Goal: Consume media (video, audio)

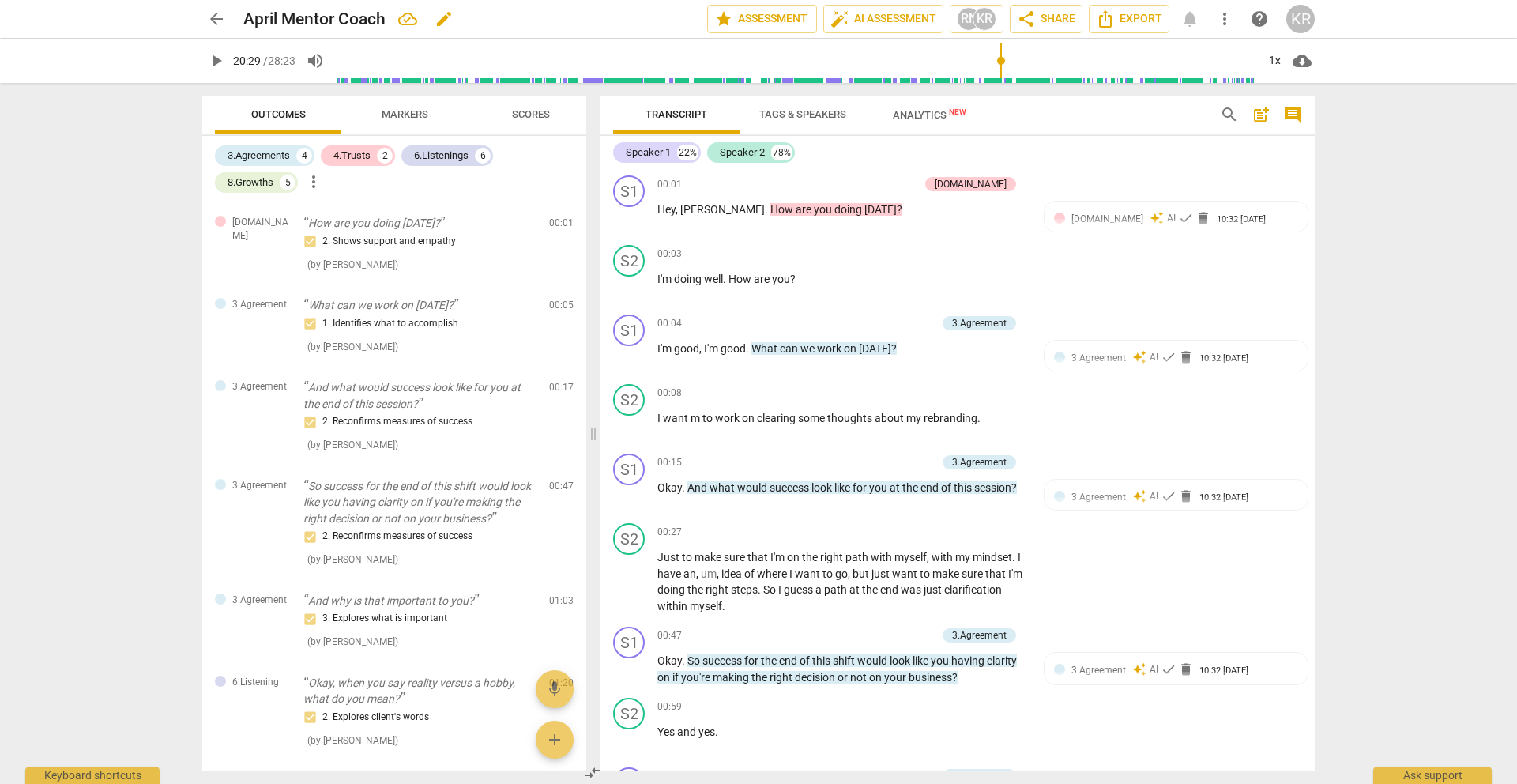
scroll to position [4329, 0]
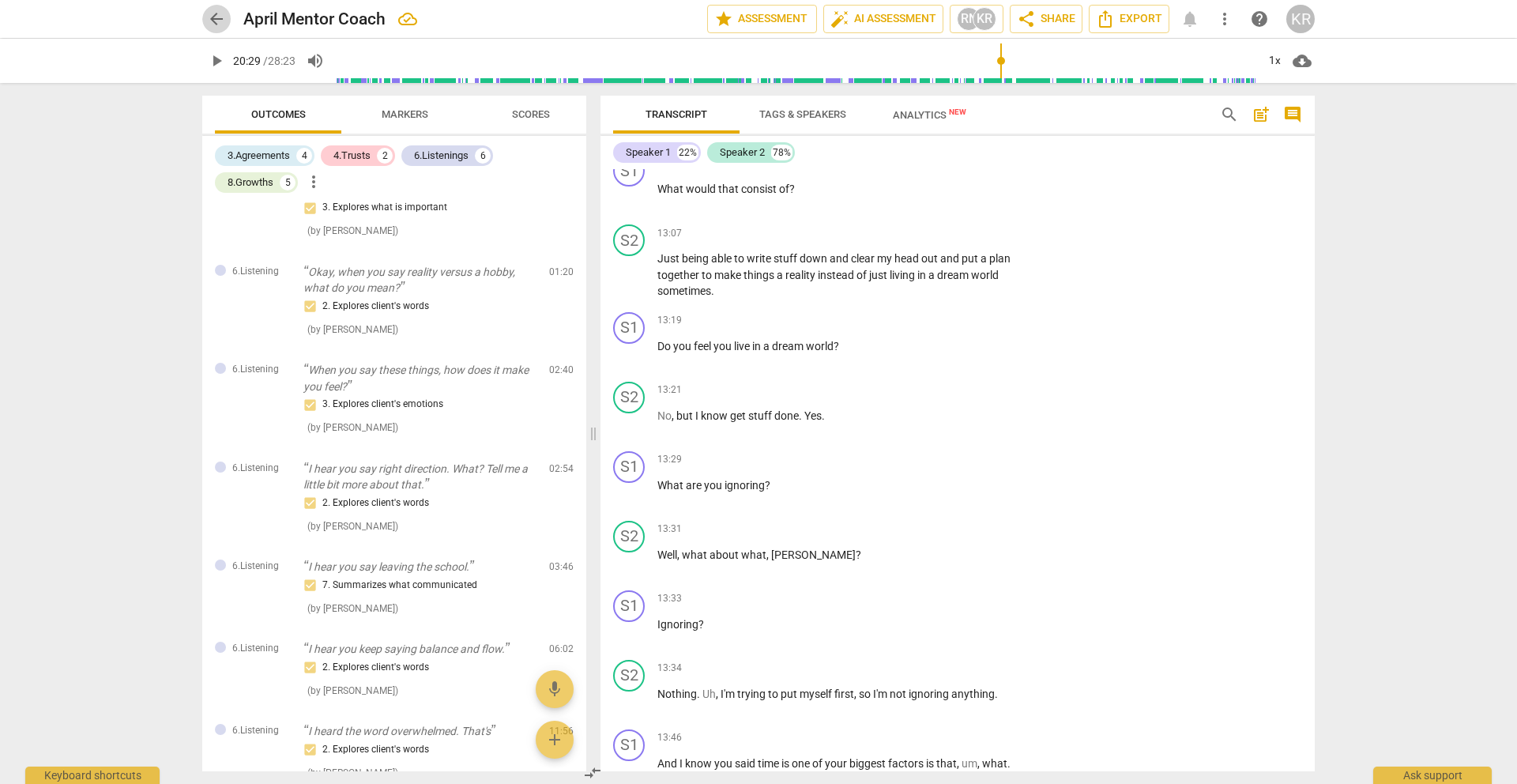
click at [210, 22] on span "arrow_back" at bounding box center [217, 19] width 19 height 19
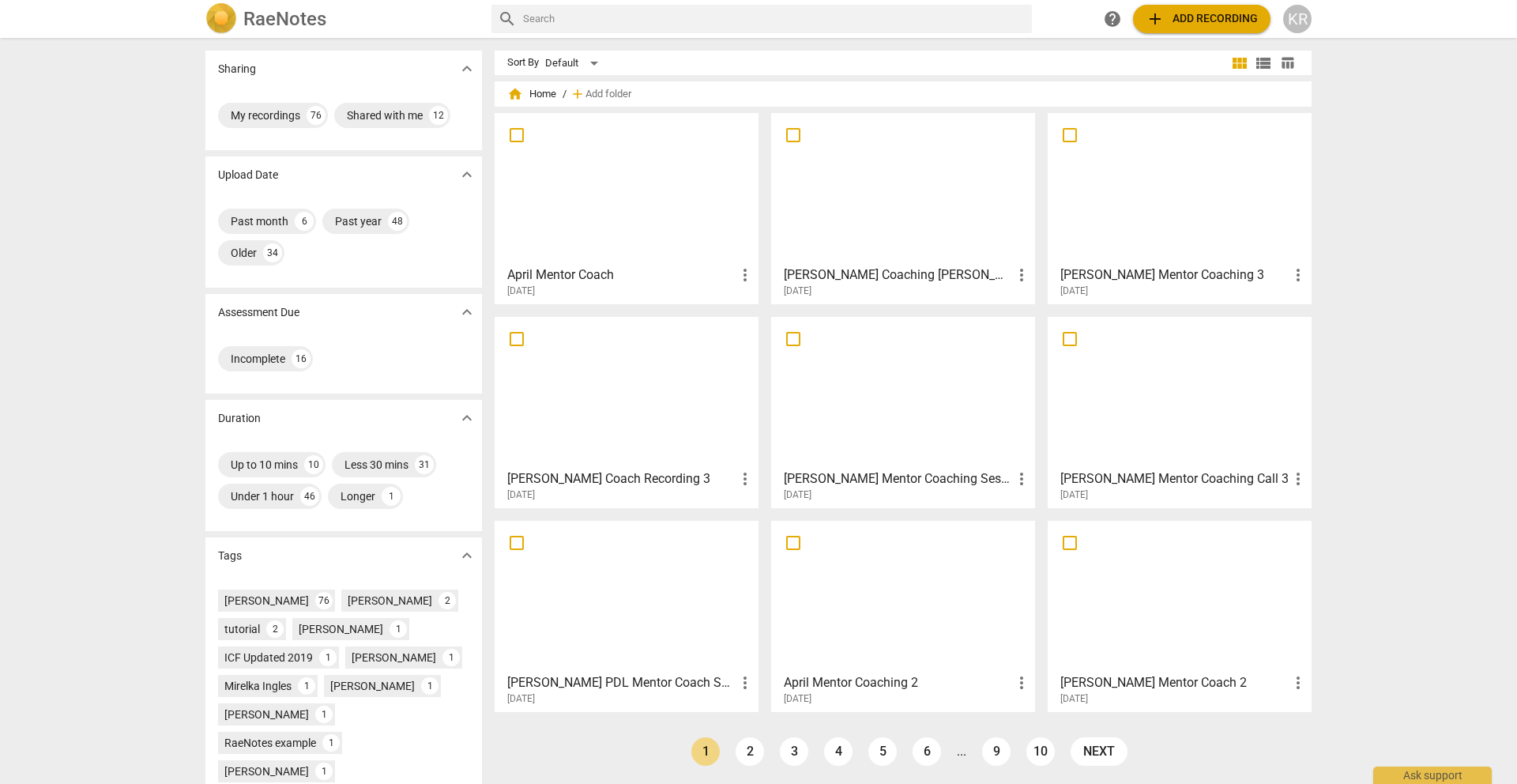
click at [636, 401] on div at bounding box center [626, 392] width 253 height 140
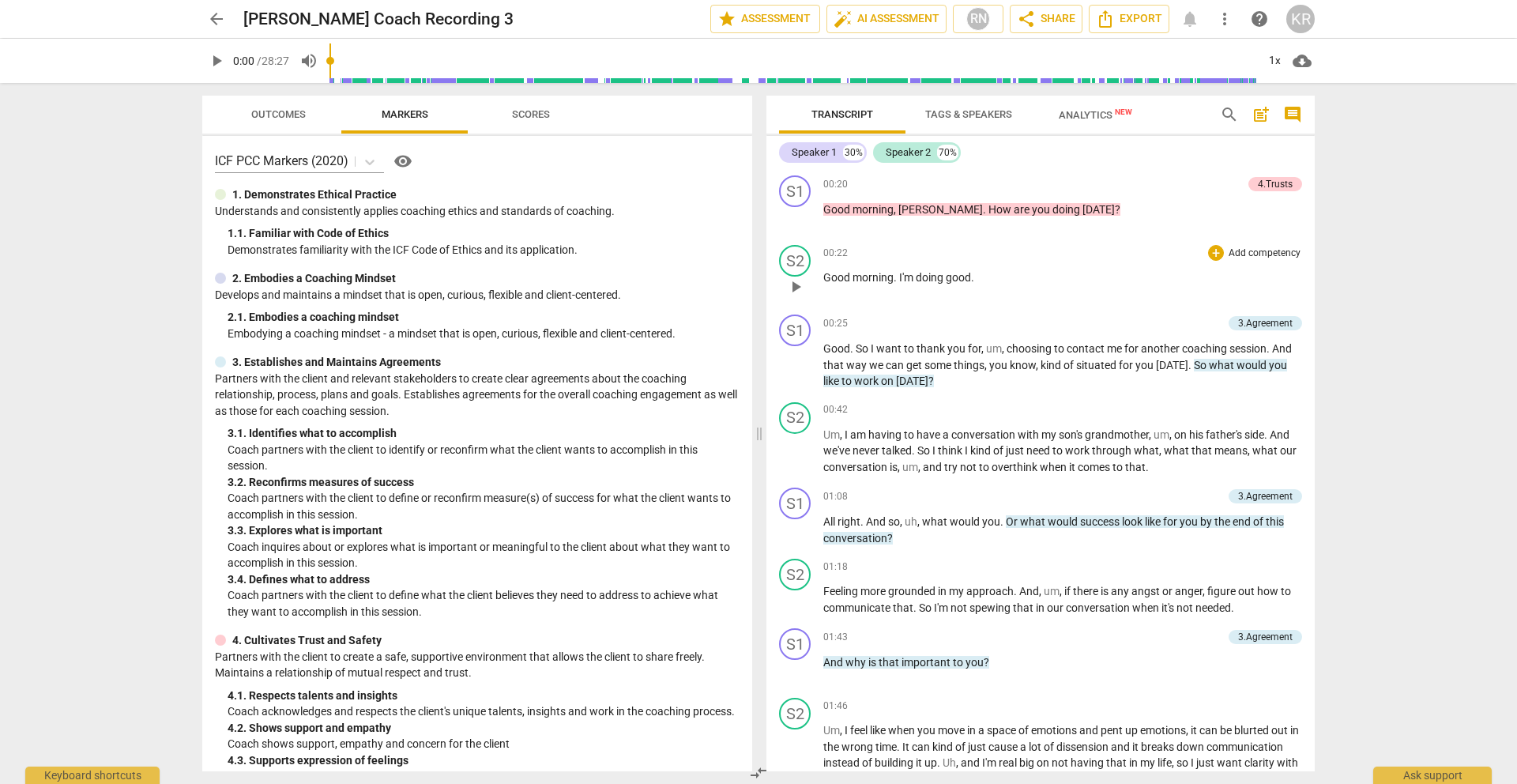
scroll to position [159, 0]
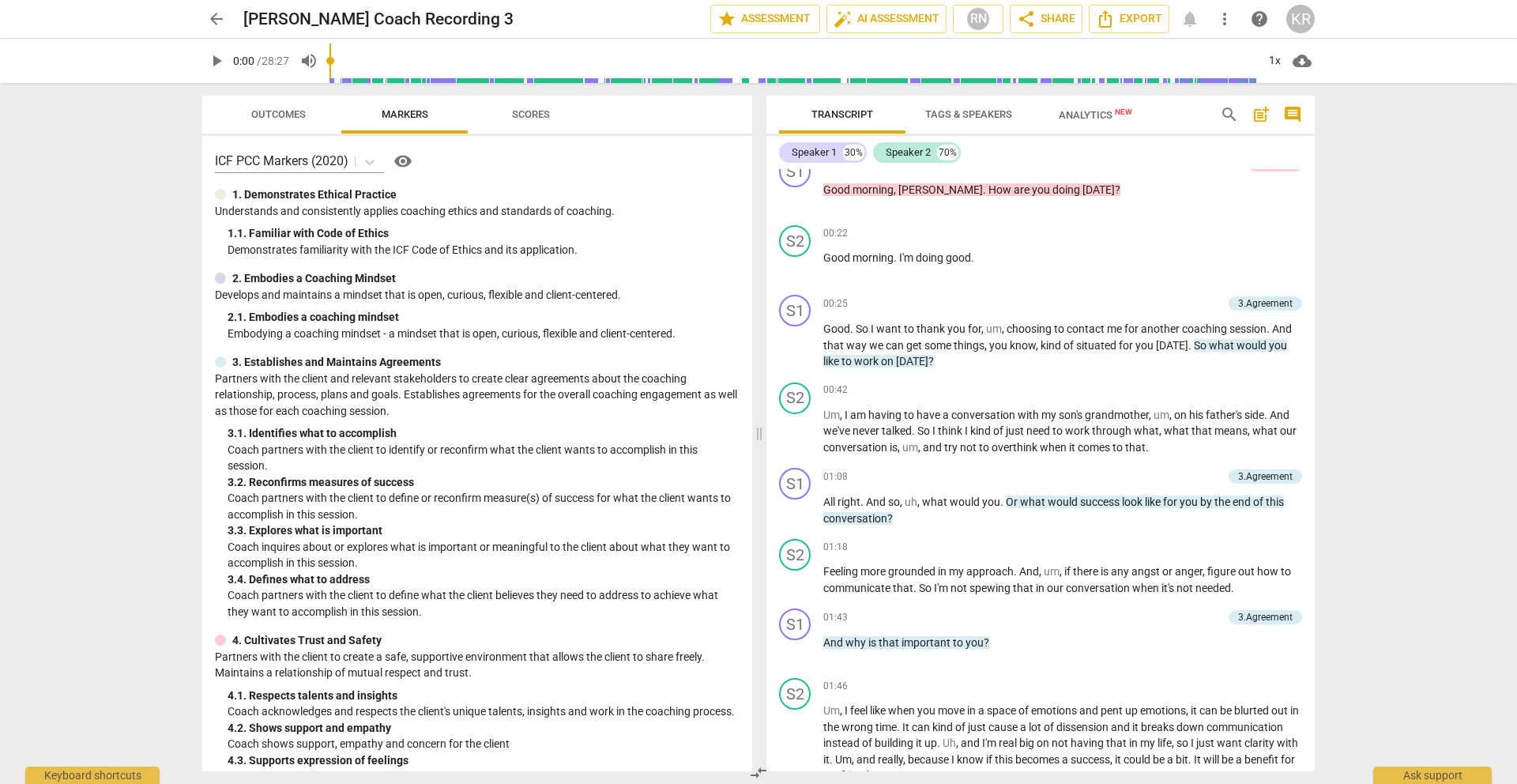
click at [219, 55] on span "play_arrow" at bounding box center [217, 61] width 19 height 19
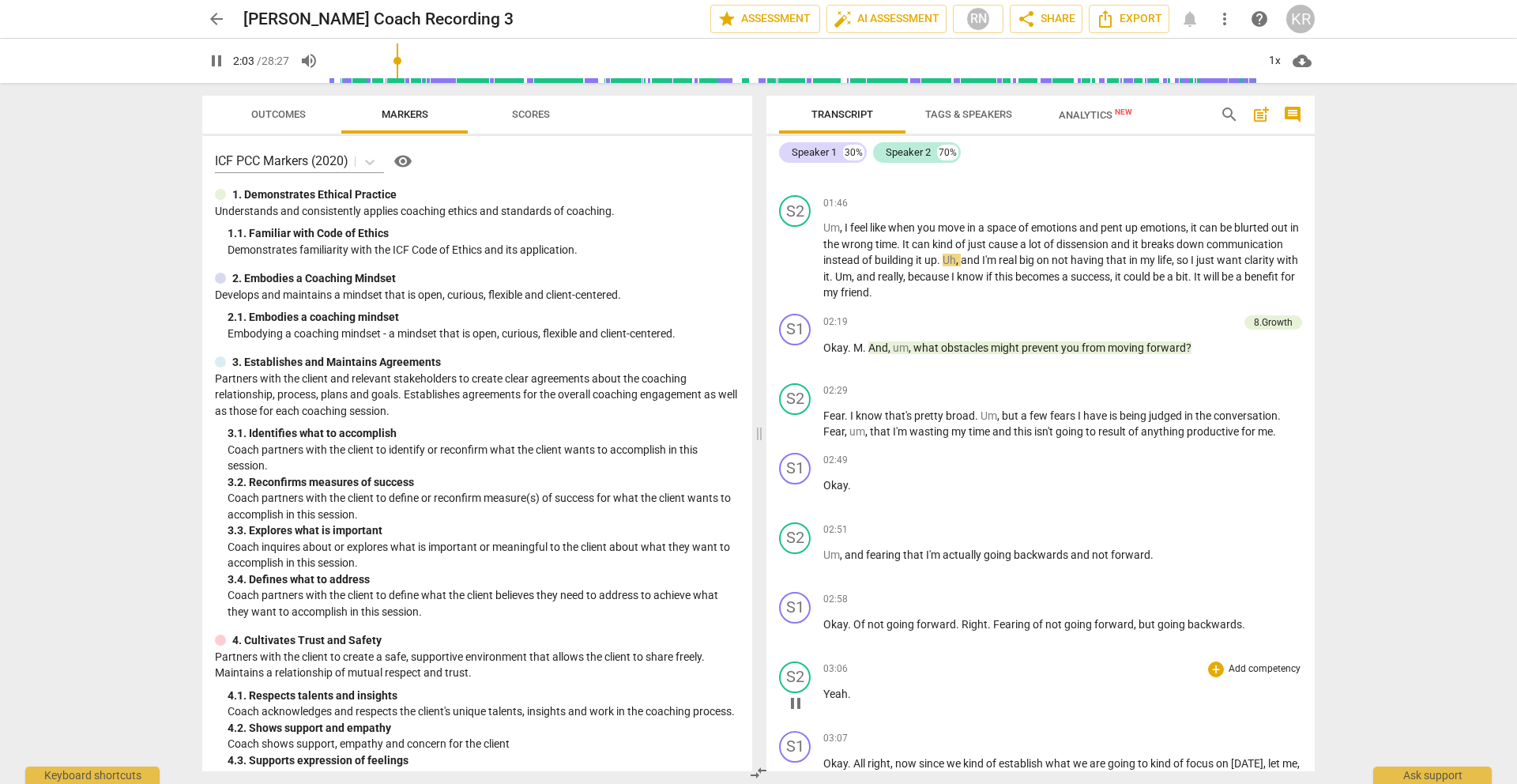
scroll to position [638, 0]
click at [210, 51] on span "pause" at bounding box center [217, 61] width 19 height 19
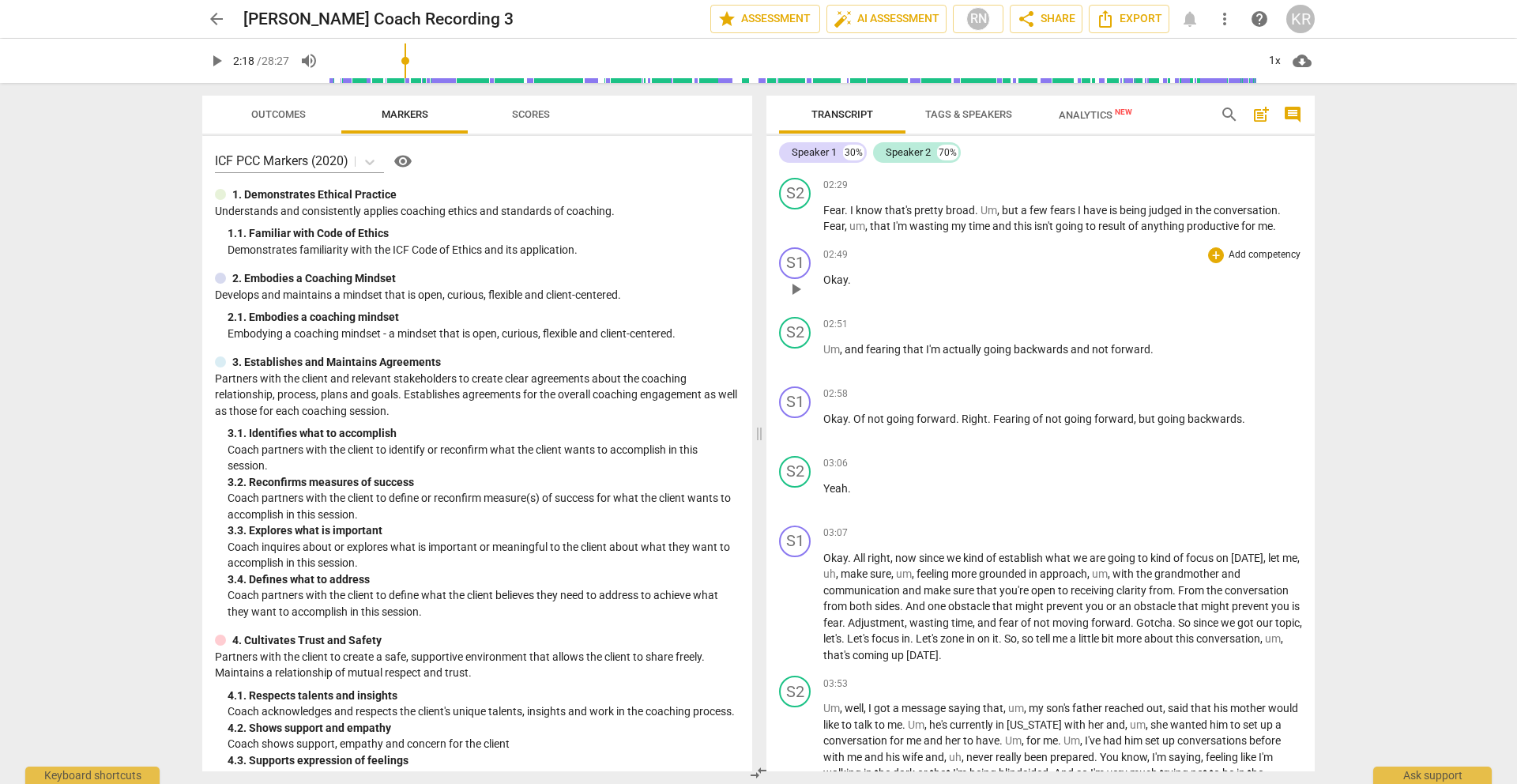
scroll to position [850, 0]
click at [415, 79] on input "range" at bounding box center [793, 61] width 927 height 50
click at [205, 51] on span "play_arrow" at bounding box center [217, 61] width 28 height 19
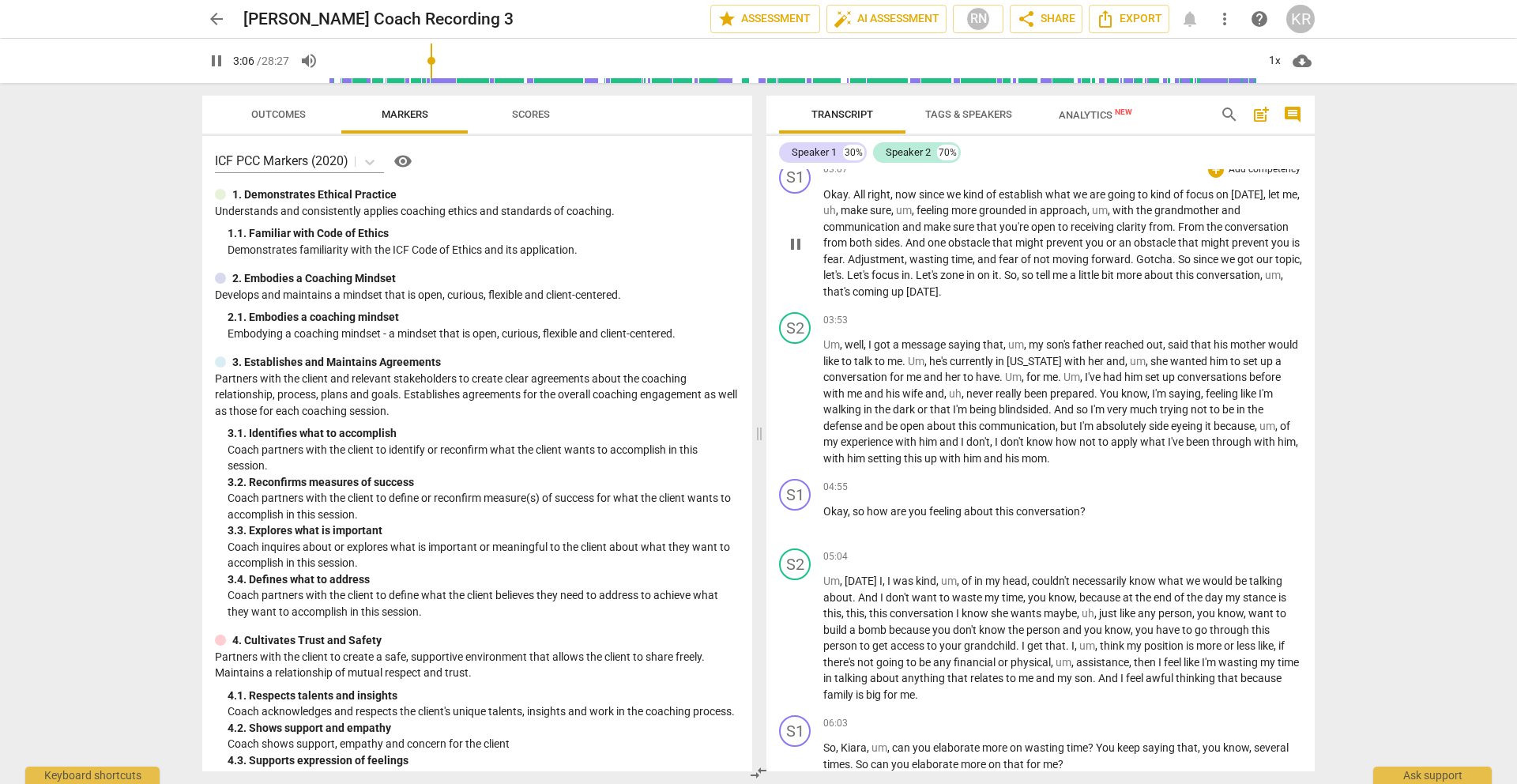
scroll to position [1210, 0]
click at [220, 62] on span "pause" at bounding box center [217, 61] width 19 height 19
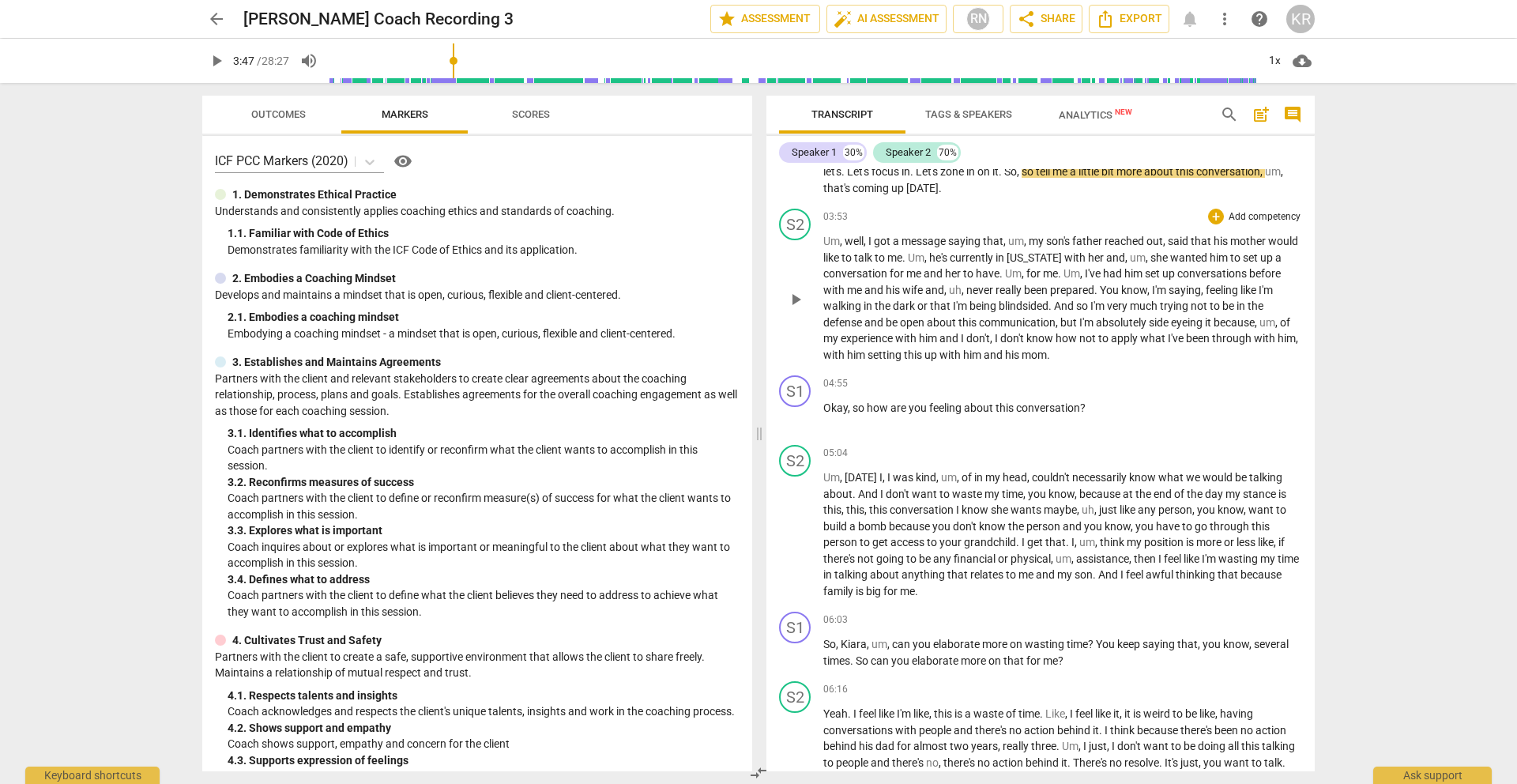
scroll to position [1326, 0]
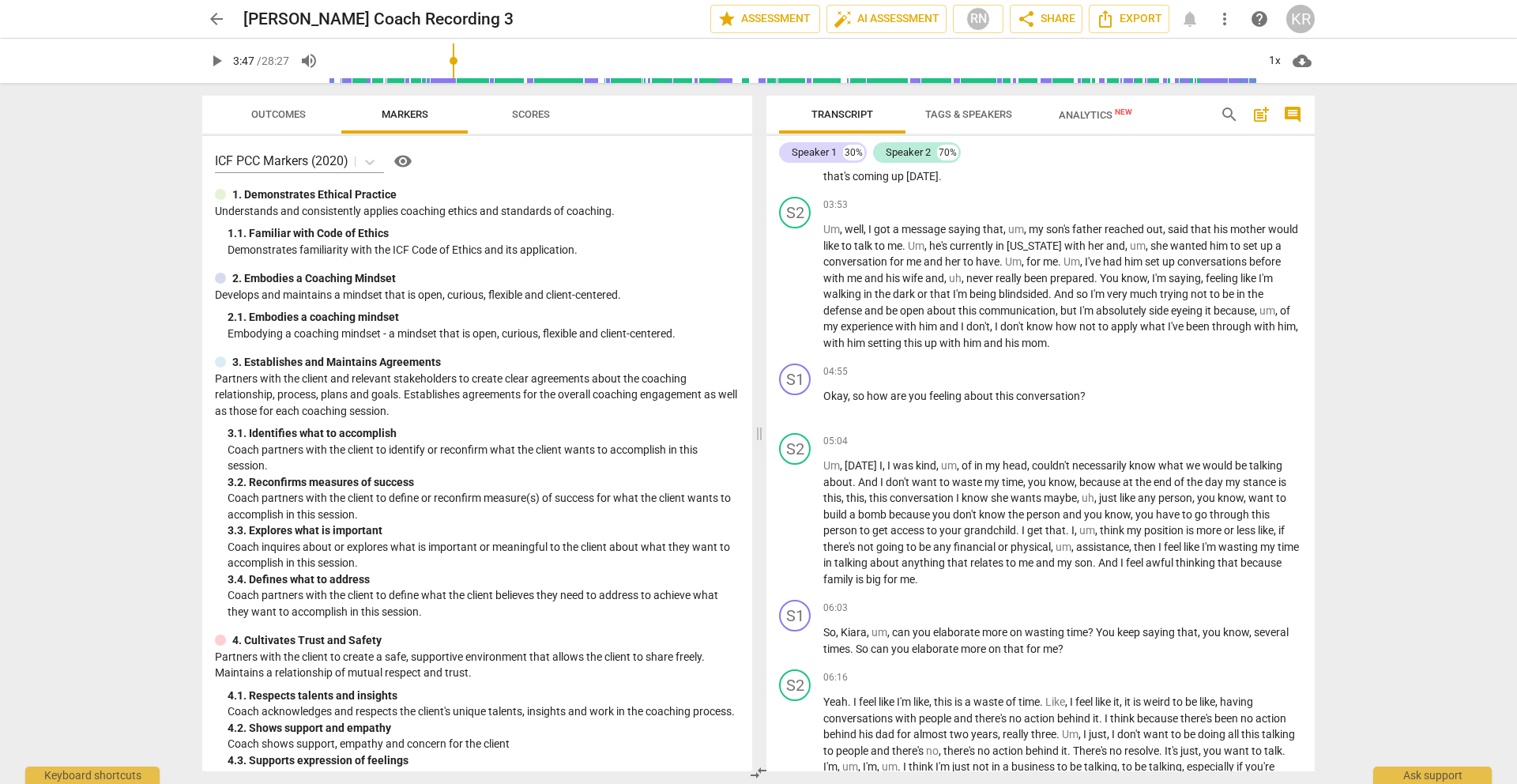
click at [475, 73] on input "range" at bounding box center [793, 61] width 927 height 50
click at [488, 64] on input "range" at bounding box center [793, 61] width 927 height 50
click at [209, 64] on span "play_arrow" at bounding box center [217, 61] width 19 height 19
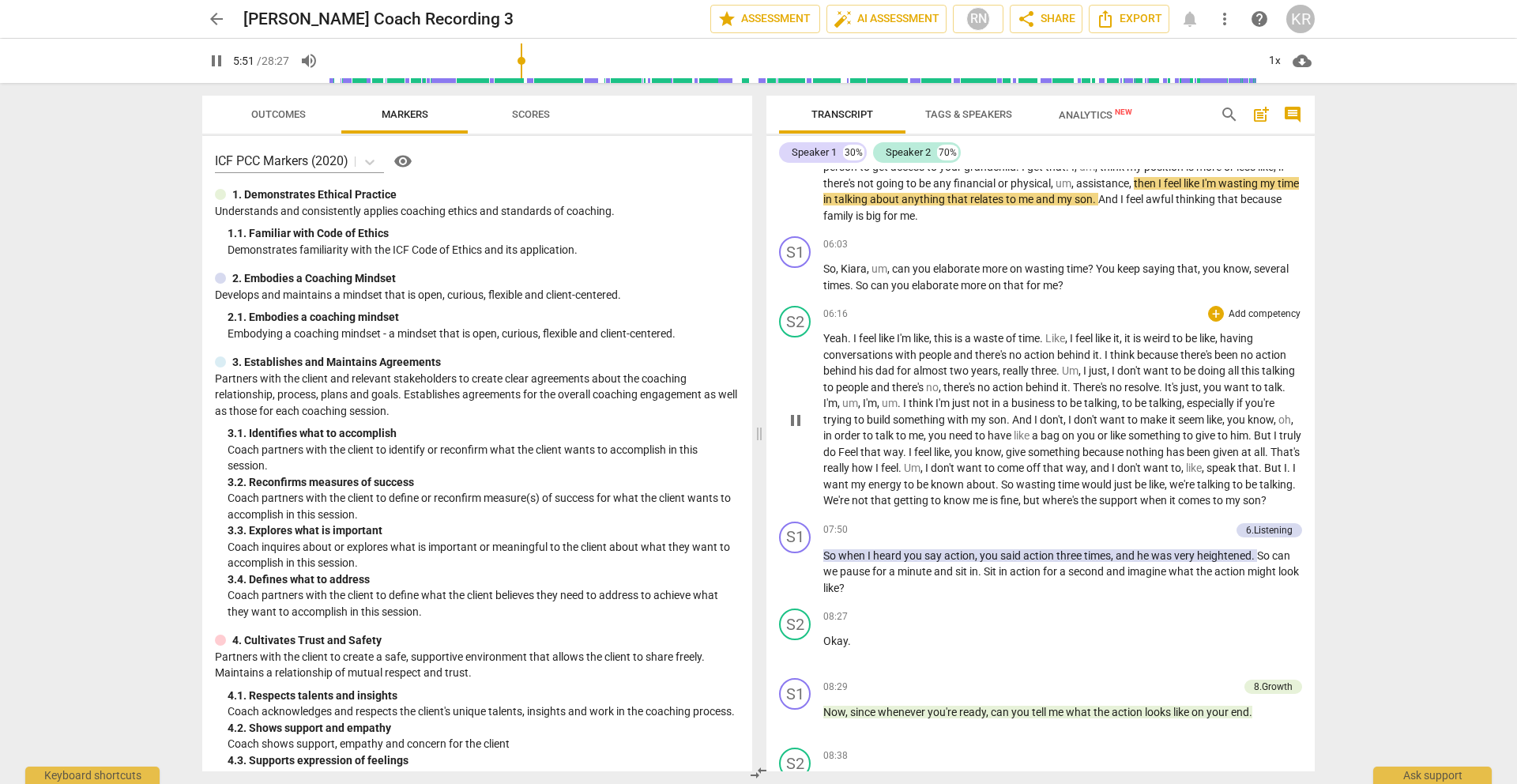
scroll to position [1694, 0]
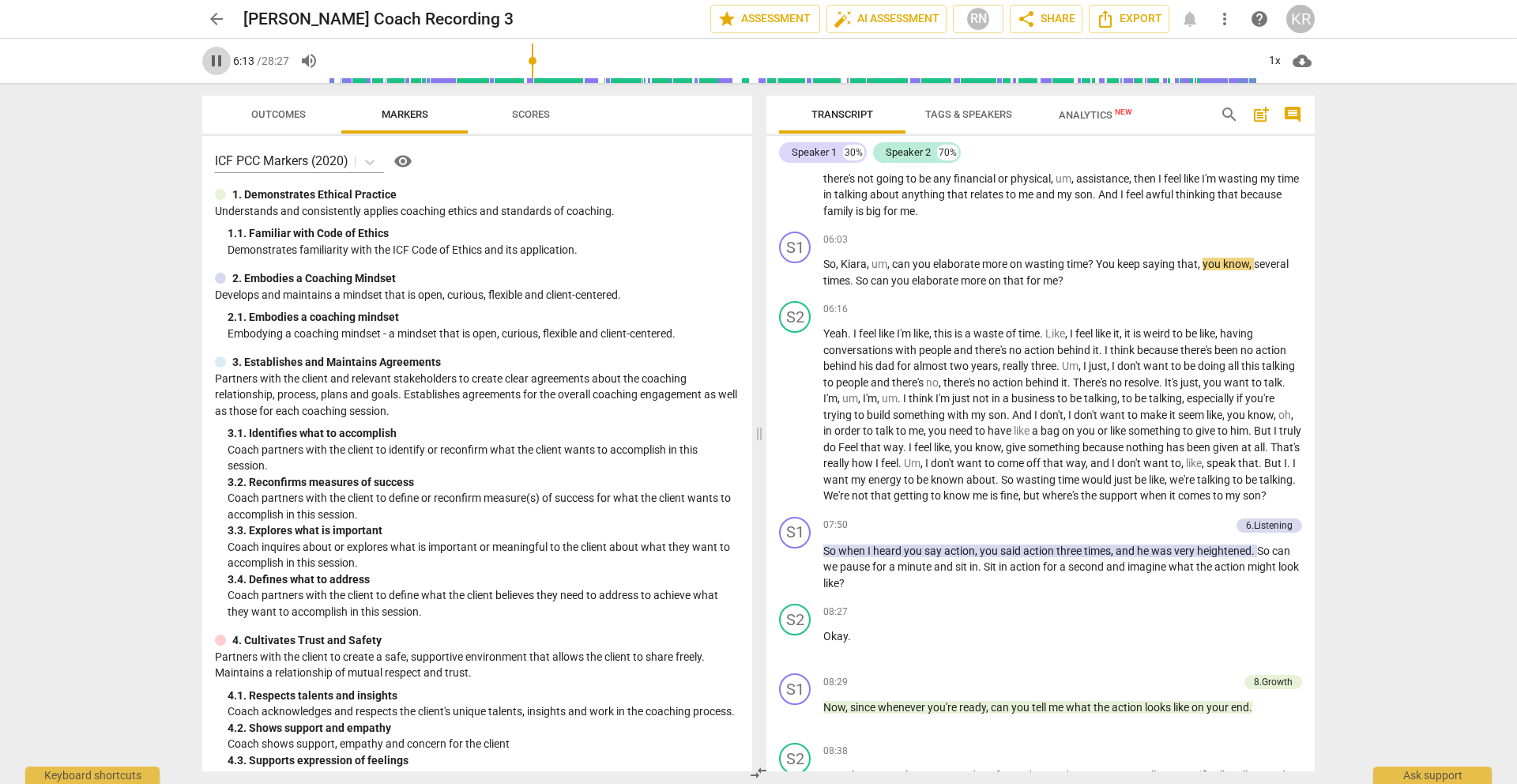
click at [214, 60] on span "pause" at bounding box center [217, 61] width 19 height 19
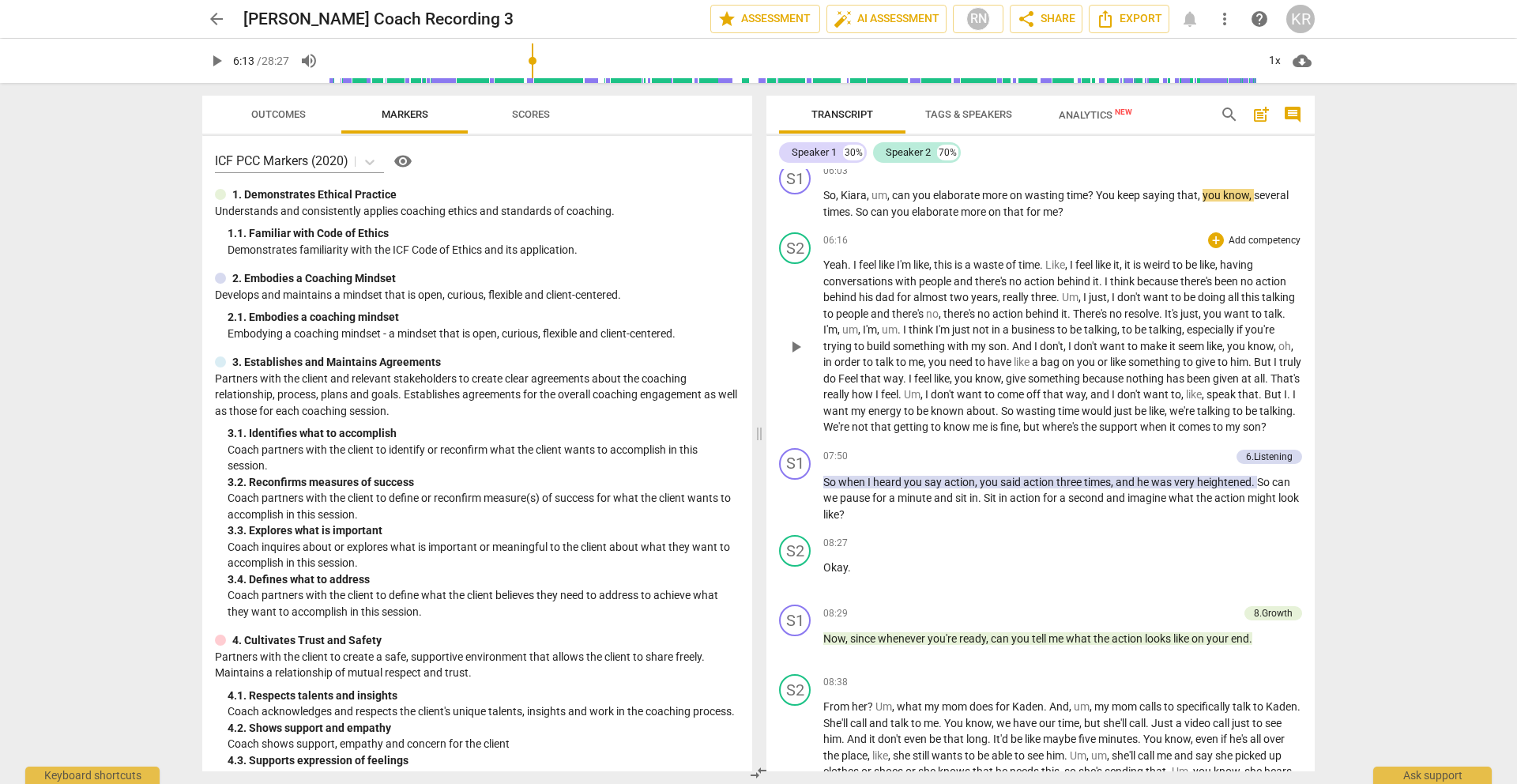
scroll to position [1791, 0]
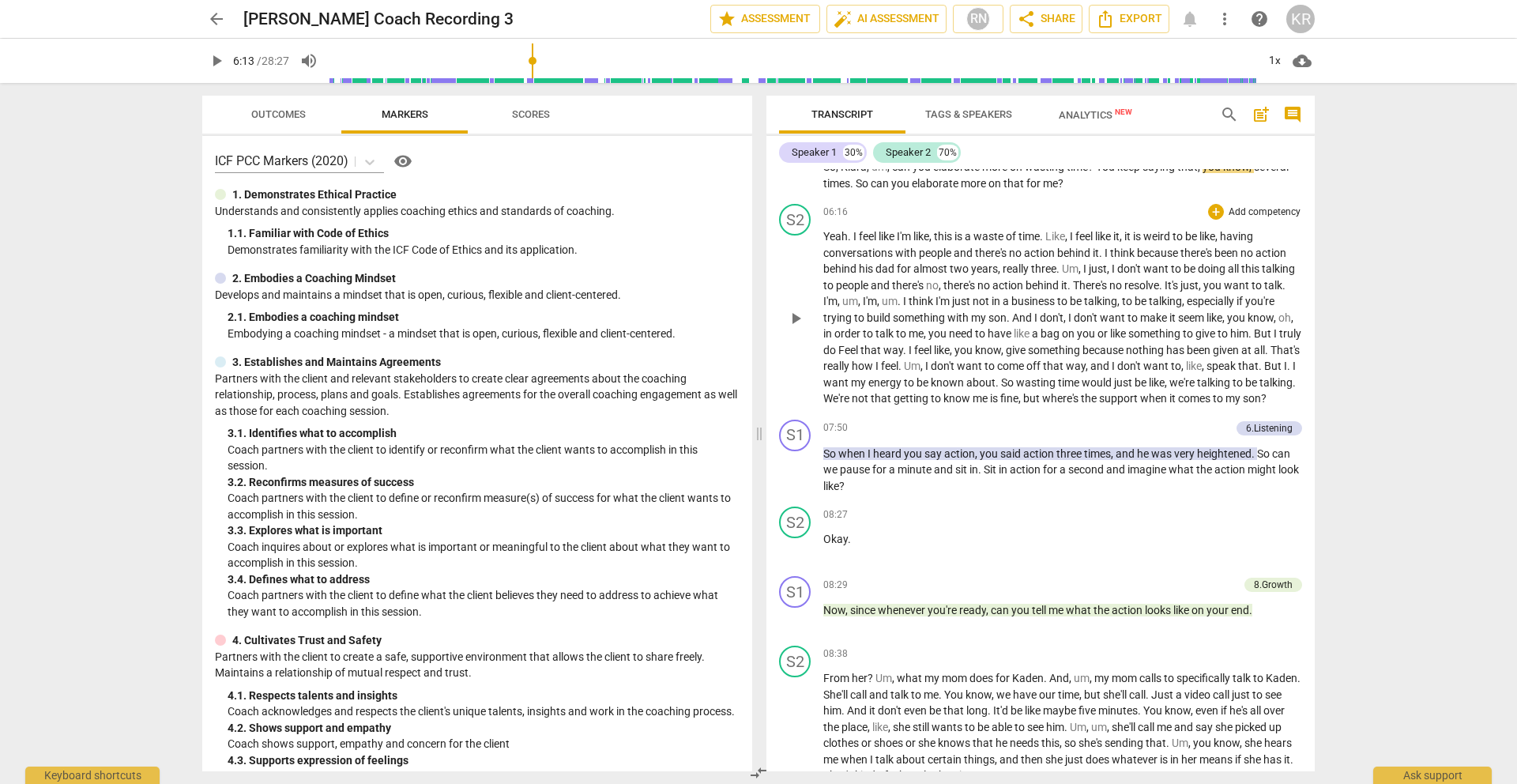
click at [923, 257] on span "people" at bounding box center [936, 253] width 35 height 12
click at [546, 62] on input "range" at bounding box center [793, 61] width 927 height 50
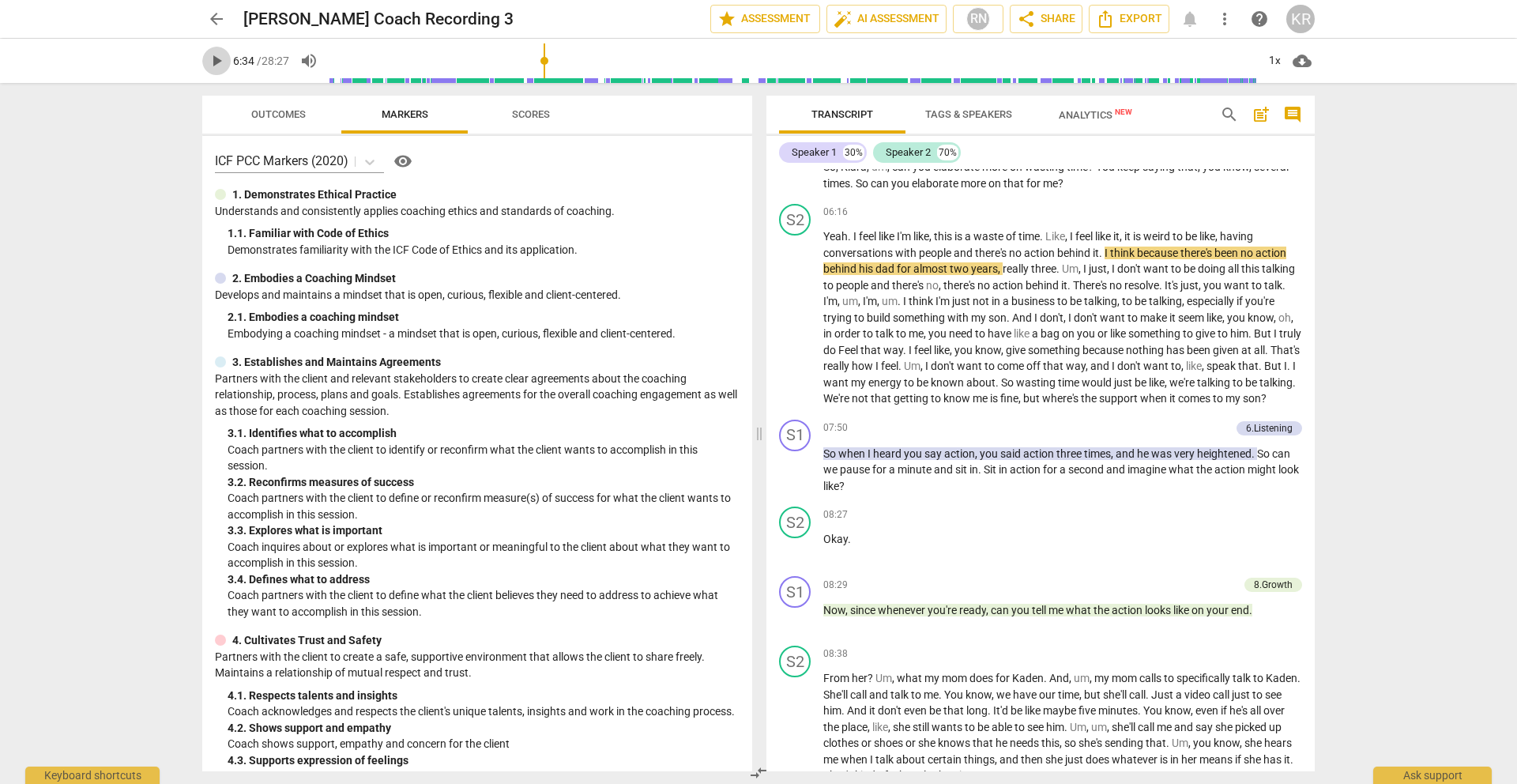
click at [218, 61] on span "play_arrow" at bounding box center [217, 61] width 19 height 19
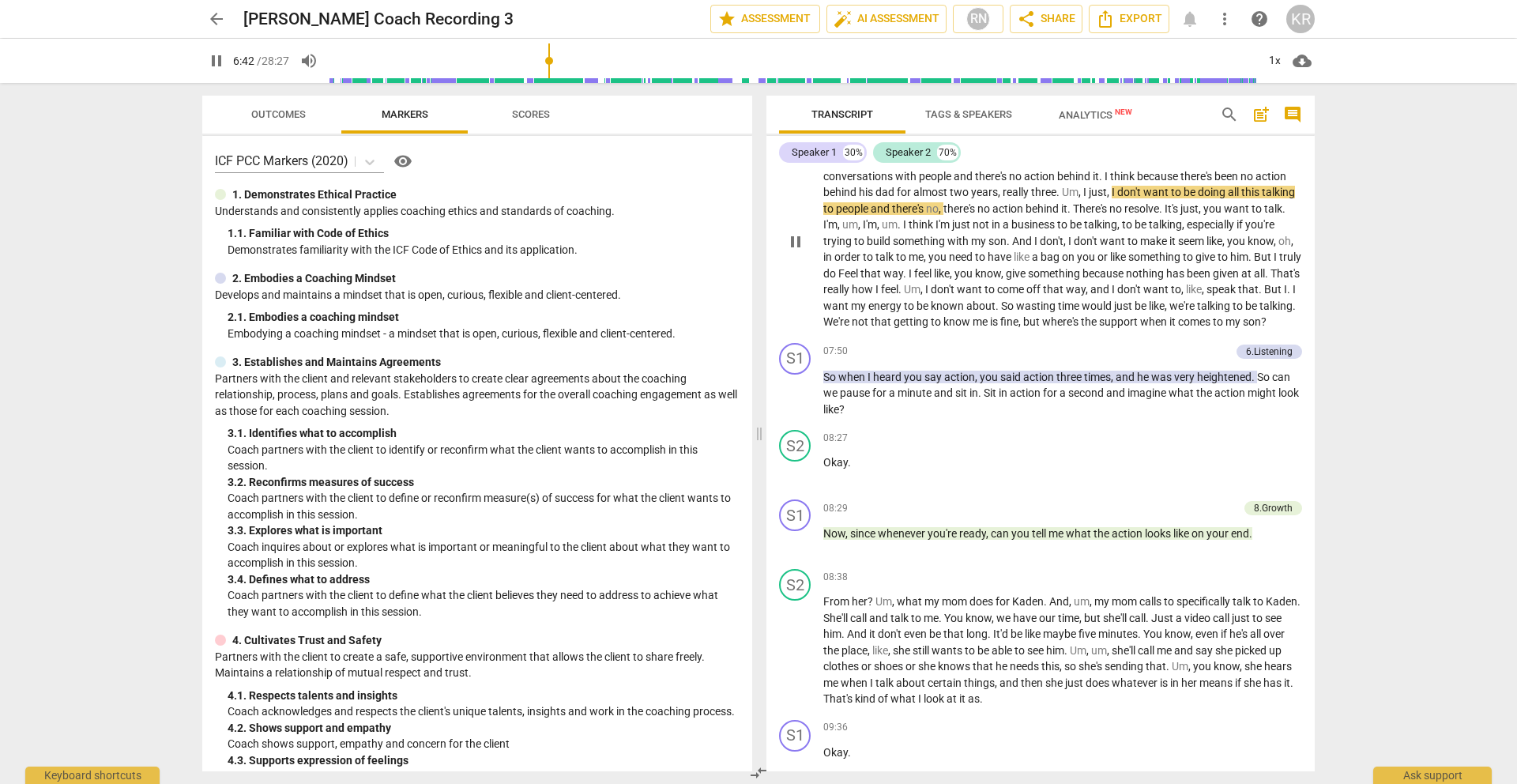
scroll to position [1871, 0]
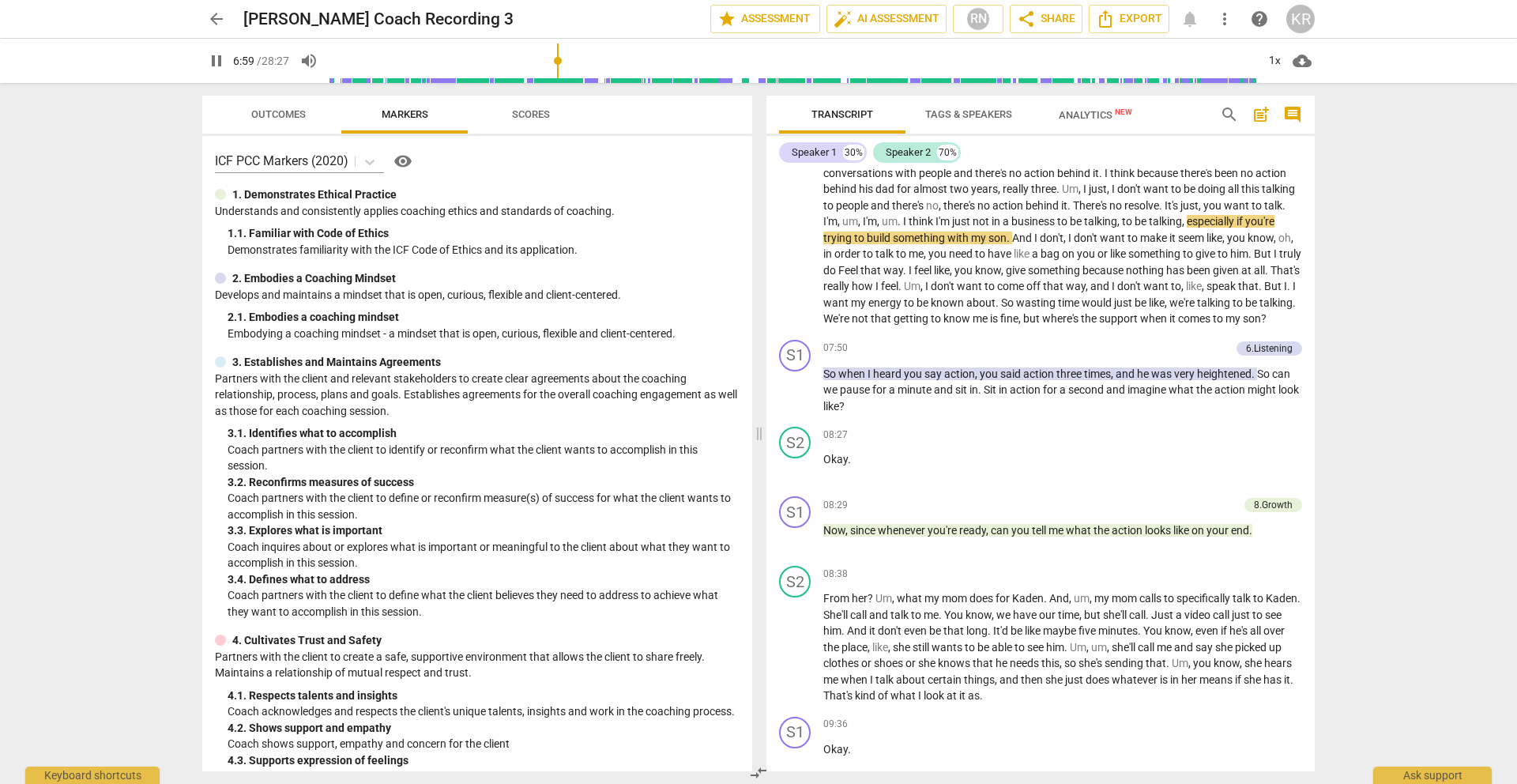
click at [214, 55] on span "pause" at bounding box center [217, 61] width 19 height 19
drag, startPoint x: 562, startPoint y: 60, endPoint x: 586, endPoint y: 60, distance: 24.0
click at [586, 60] on input "range" at bounding box center [793, 61] width 927 height 50
click at [208, 55] on span "play_arrow" at bounding box center [217, 61] width 19 height 19
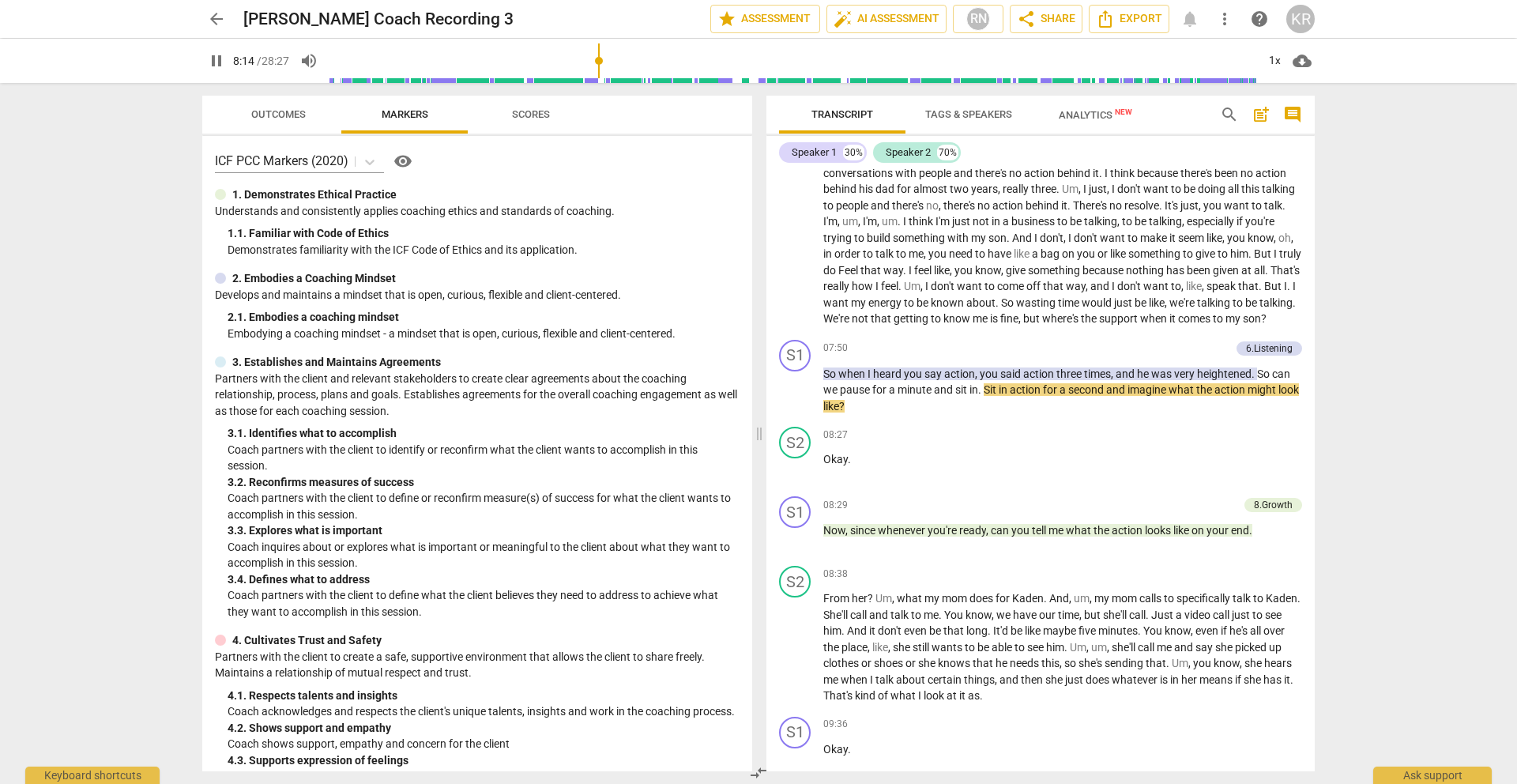
click at [213, 65] on span "pause" at bounding box center [217, 61] width 19 height 19
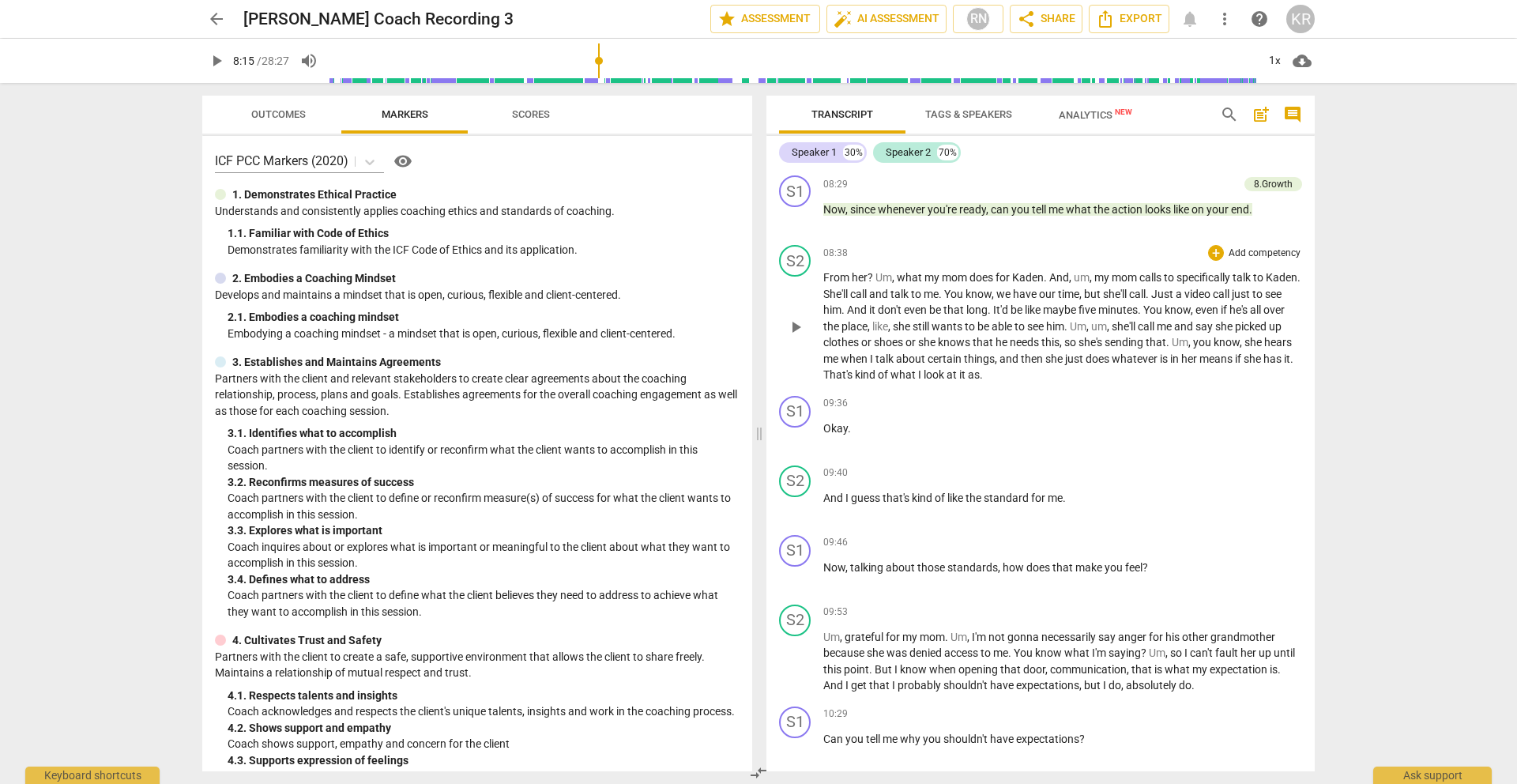
scroll to position [2214, 0]
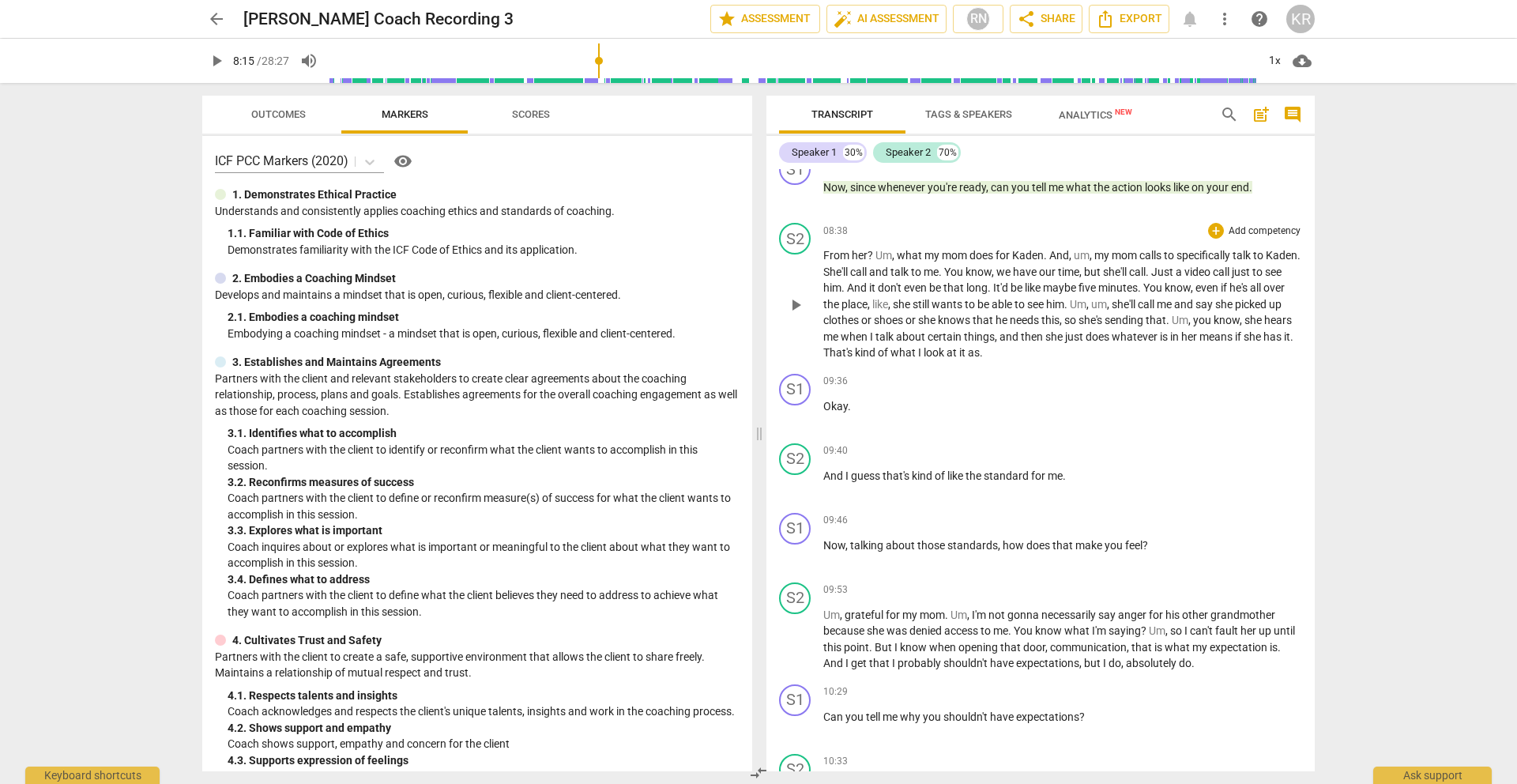
click at [844, 261] on span "From" at bounding box center [837, 254] width 28 height 12
drag, startPoint x: 602, startPoint y: 61, endPoint x: 637, endPoint y: 61, distance: 35.0
click at [637, 61] on input "range" at bounding box center [793, 61] width 927 height 50
click at [212, 61] on span "play_arrow" at bounding box center [217, 61] width 19 height 19
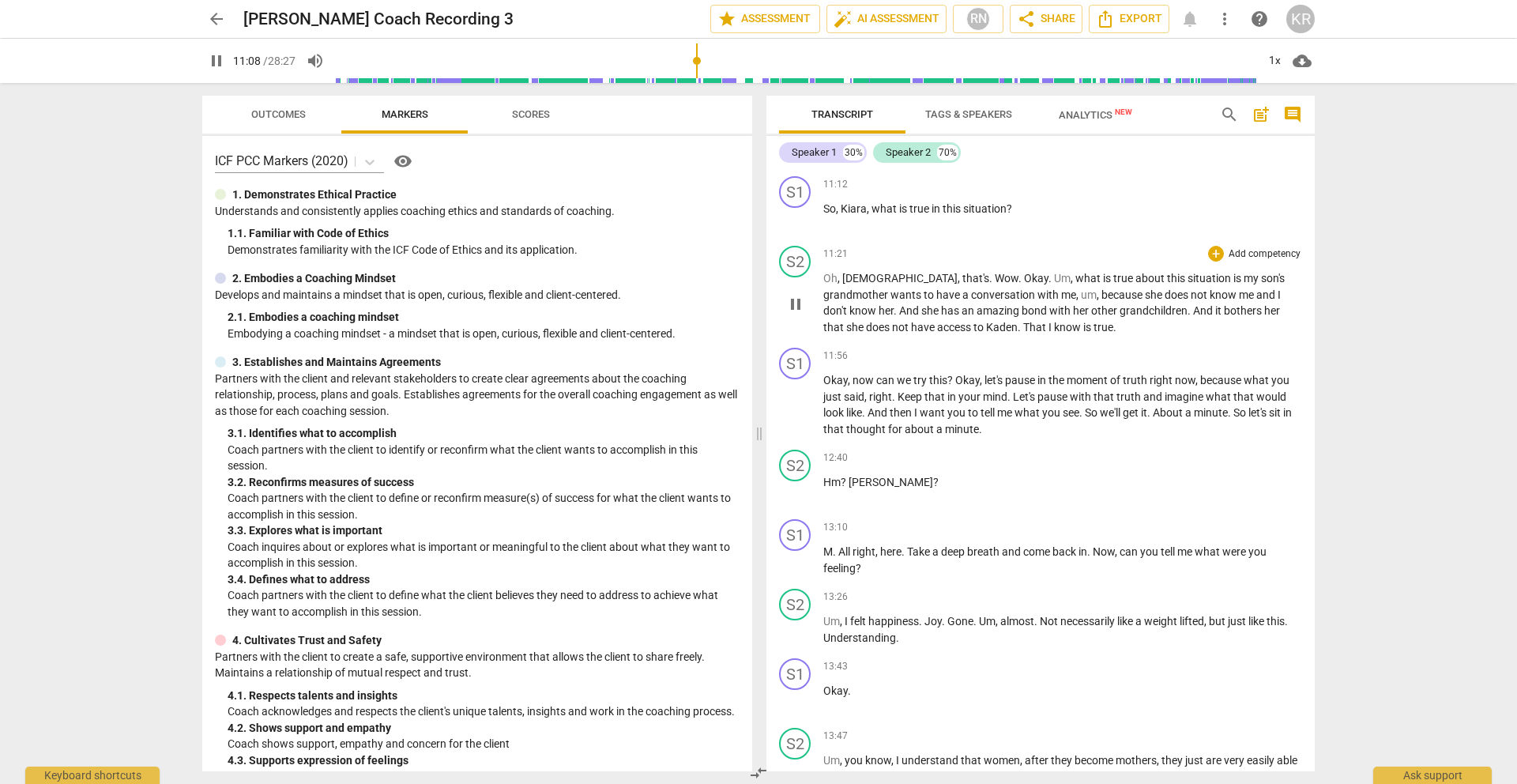
scroll to position [2910, 0]
click at [217, 63] on span "pause" at bounding box center [217, 61] width 19 height 19
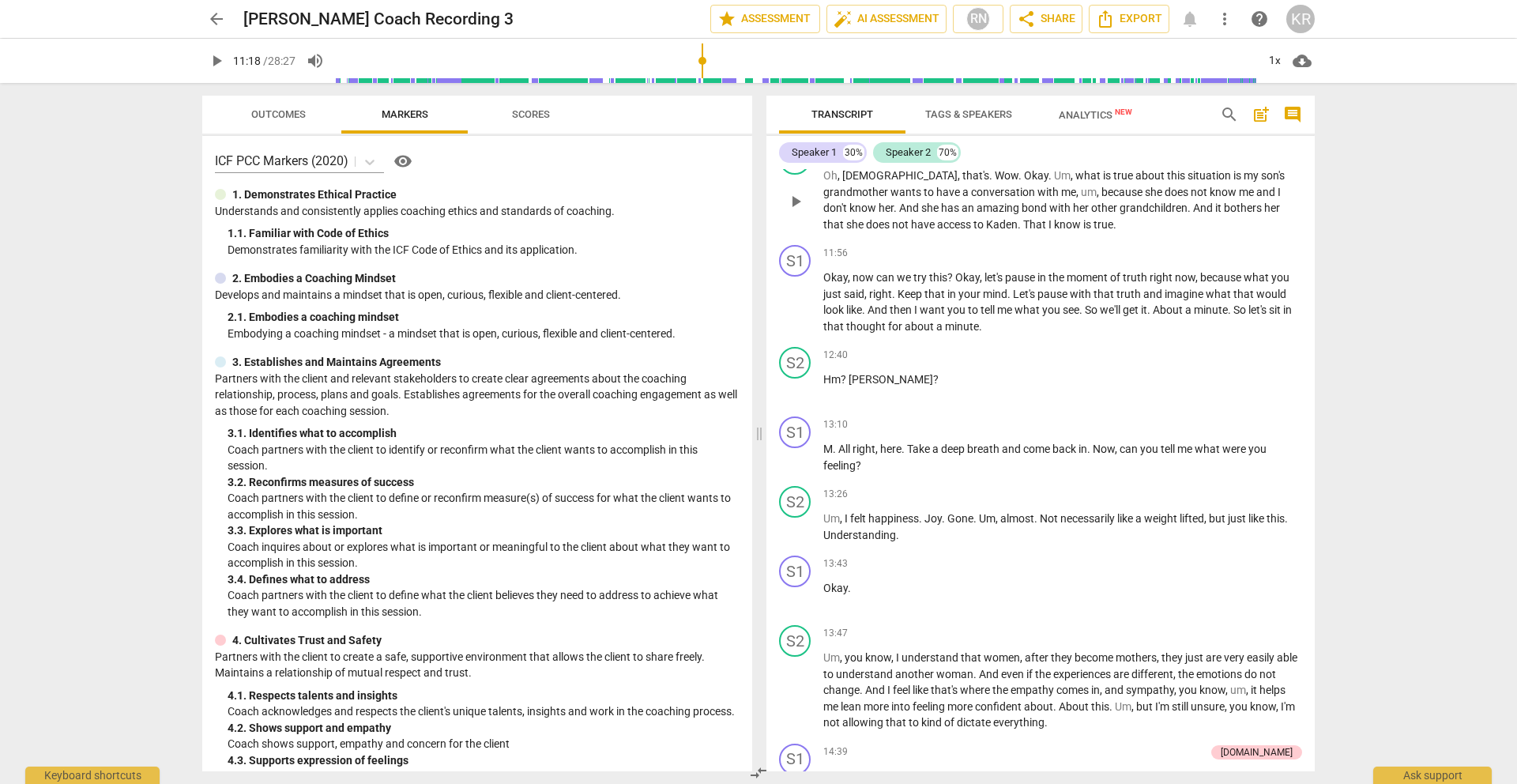
scroll to position [3019, 0]
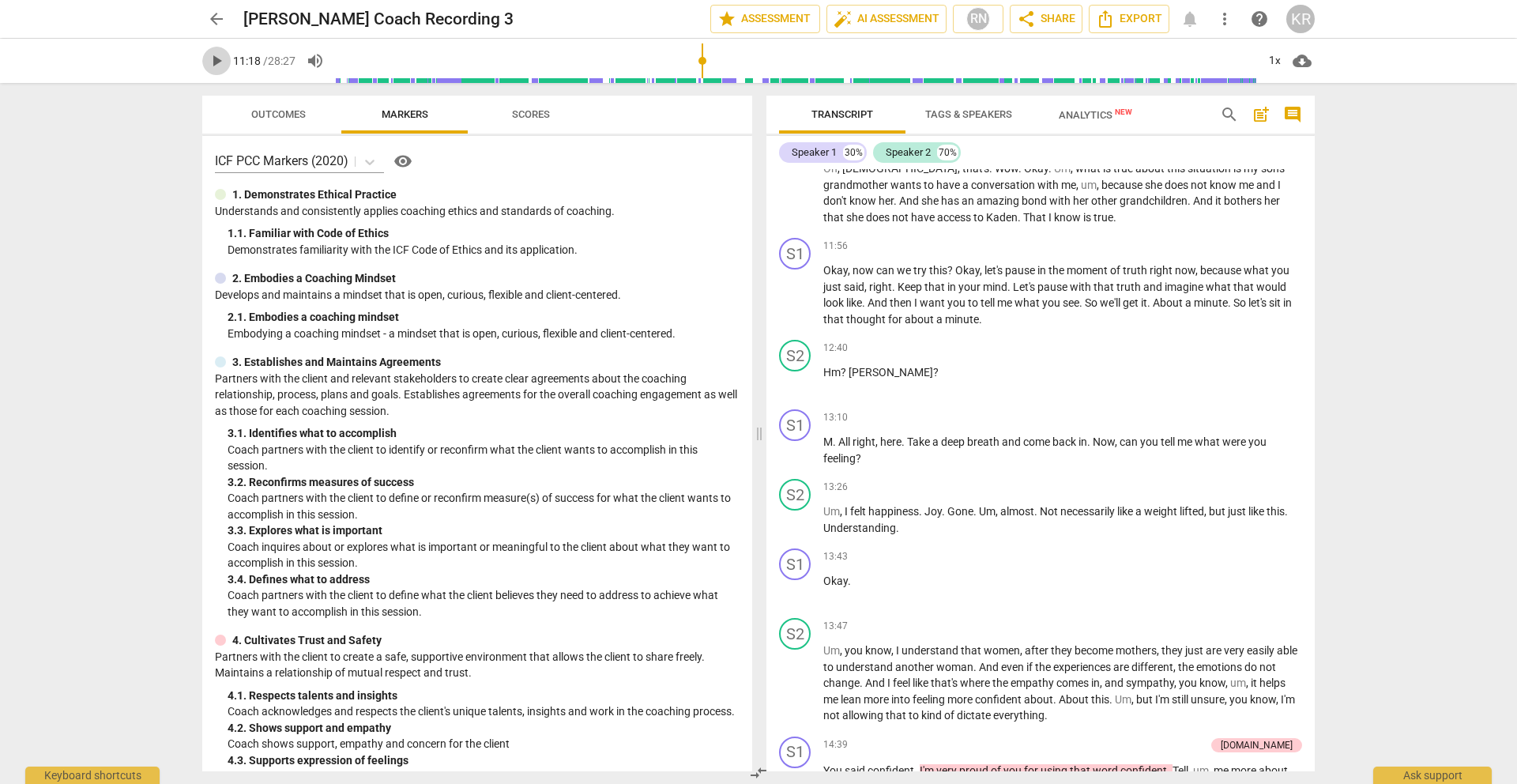
click at [211, 52] on span "play_arrow" at bounding box center [217, 61] width 19 height 19
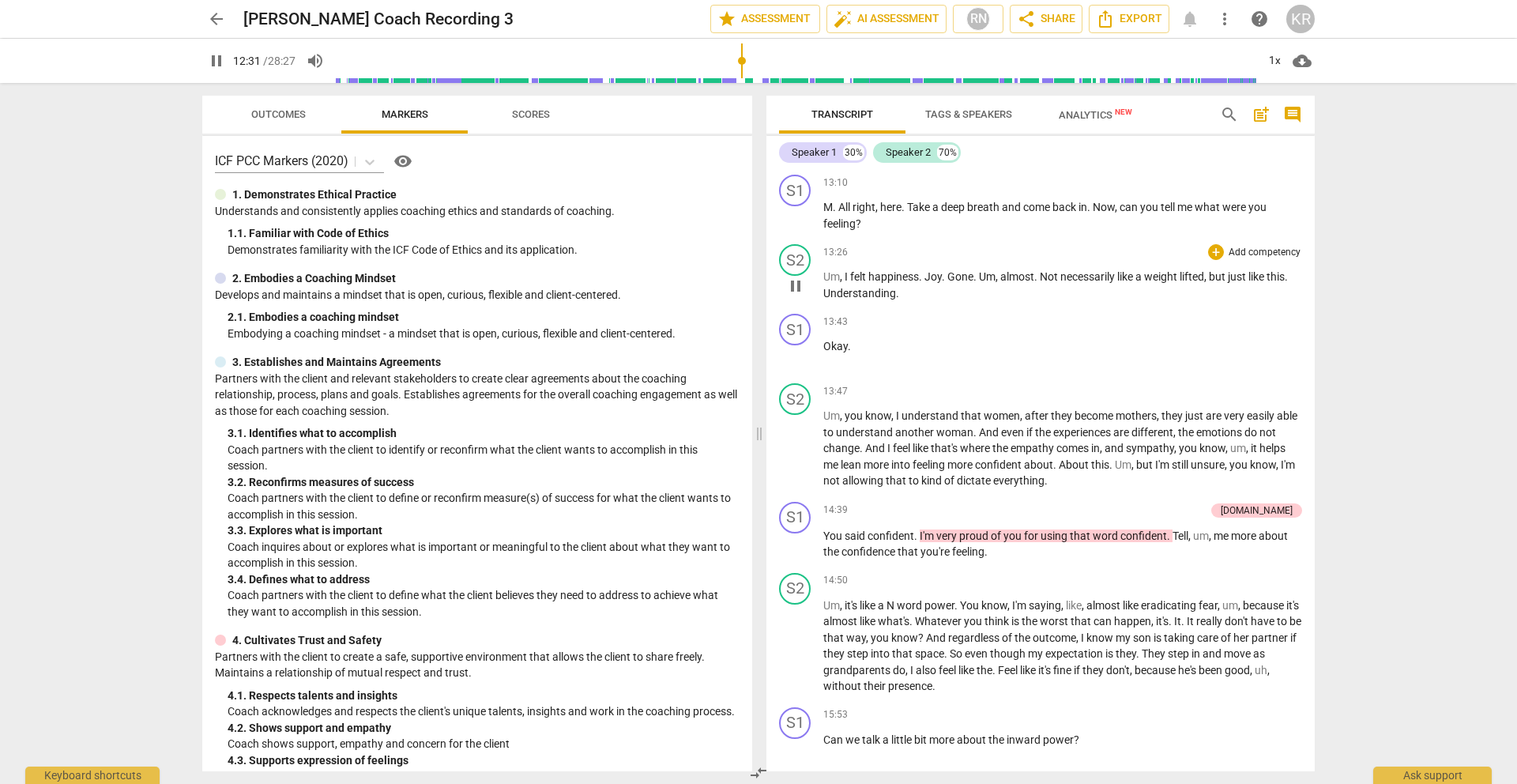
scroll to position [3265, 0]
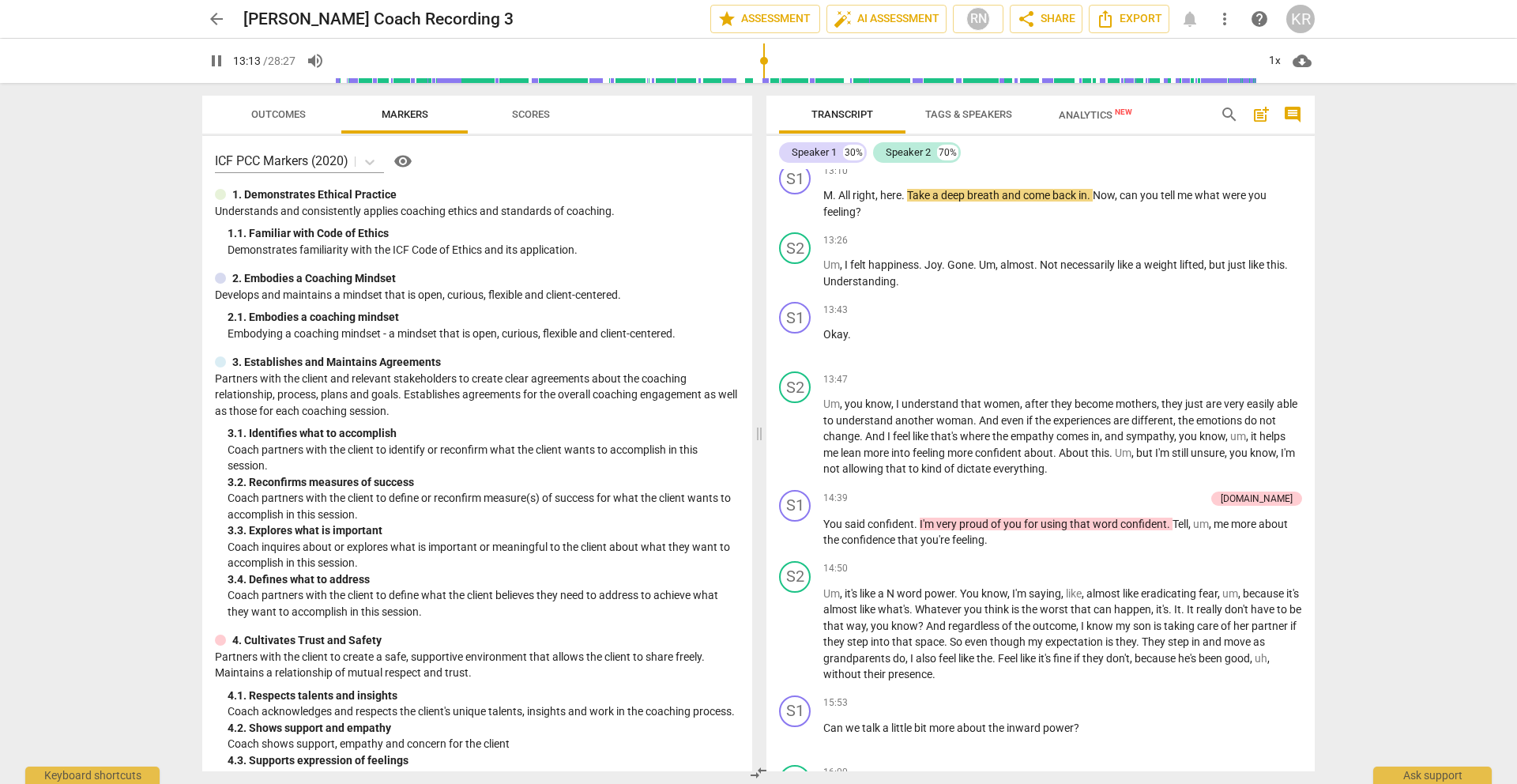
drag, startPoint x: 746, startPoint y: 60, endPoint x: 765, endPoint y: 61, distance: 19.0
click at [765, 61] on input "range" at bounding box center [795, 61] width 920 height 50
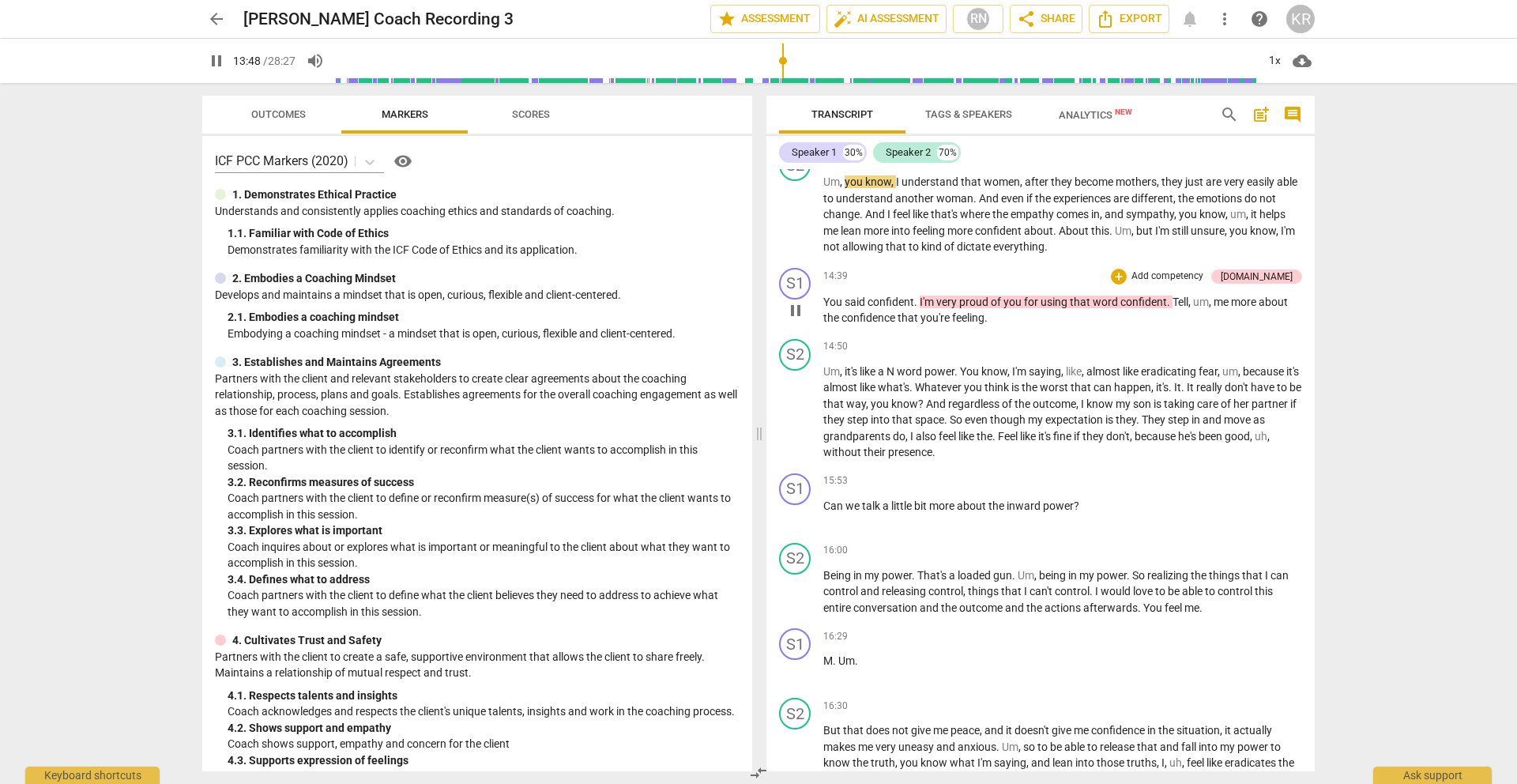
scroll to position [3486, 0]
click at [796, 58] on input "range" at bounding box center [795, 61] width 920 height 50
click at [809, 60] on input "range" at bounding box center [795, 61] width 920 height 50
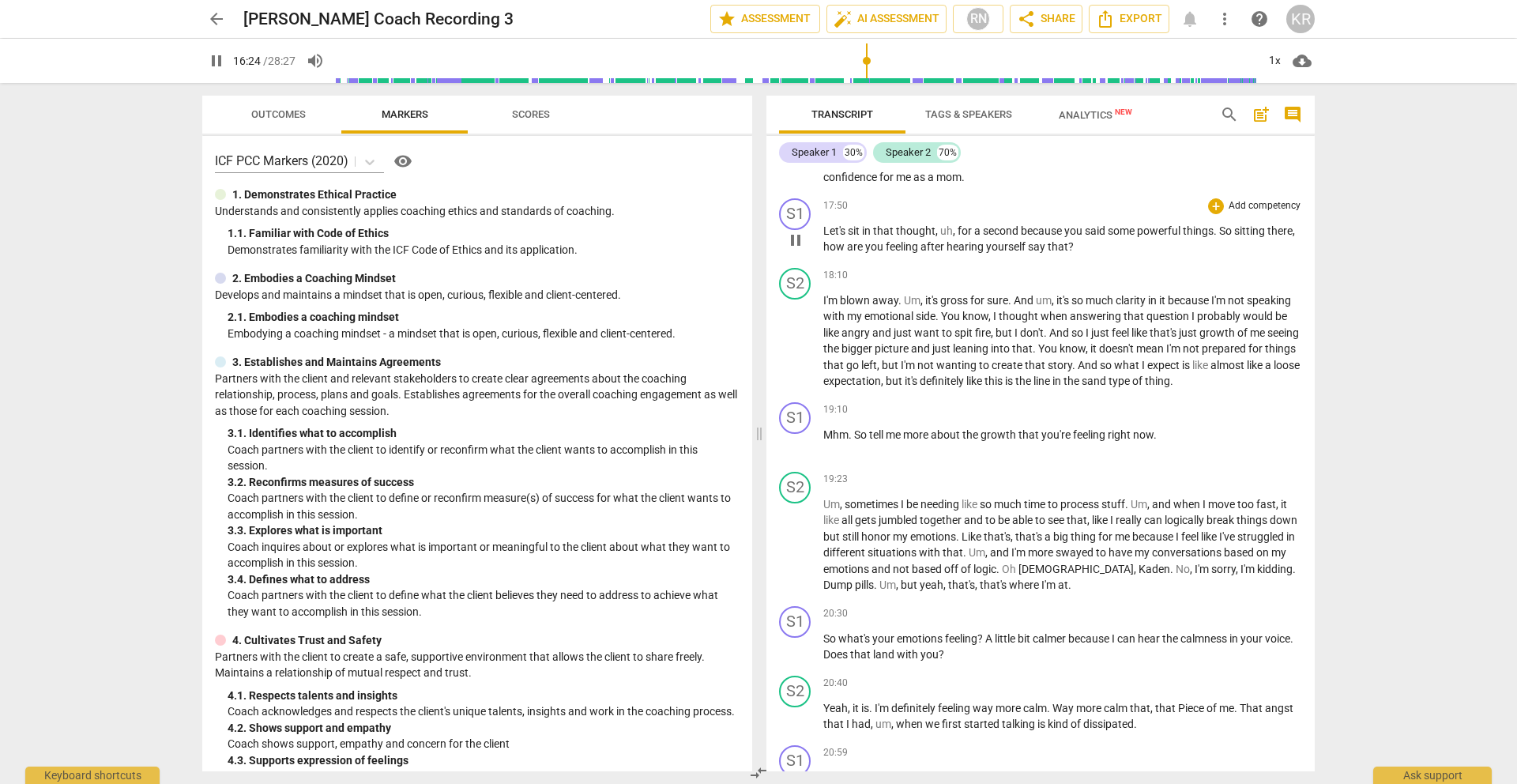
scroll to position [4169, 0]
click at [888, 63] on input "range" at bounding box center [795, 61] width 920 height 50
click at [908, 57] on input "range" at bounding box center [795, 61] width 920 height 50
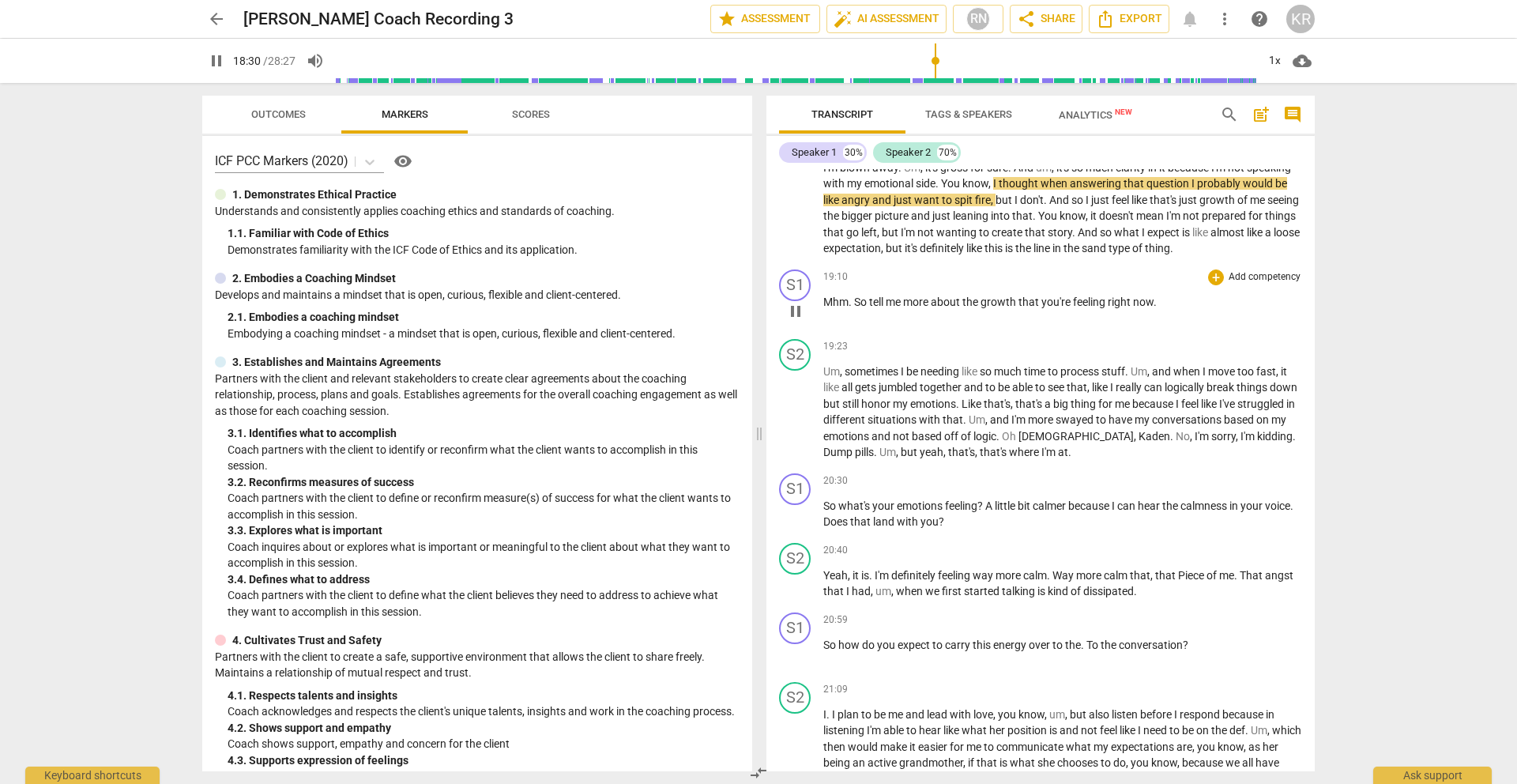
scroll to position [4303, 0]
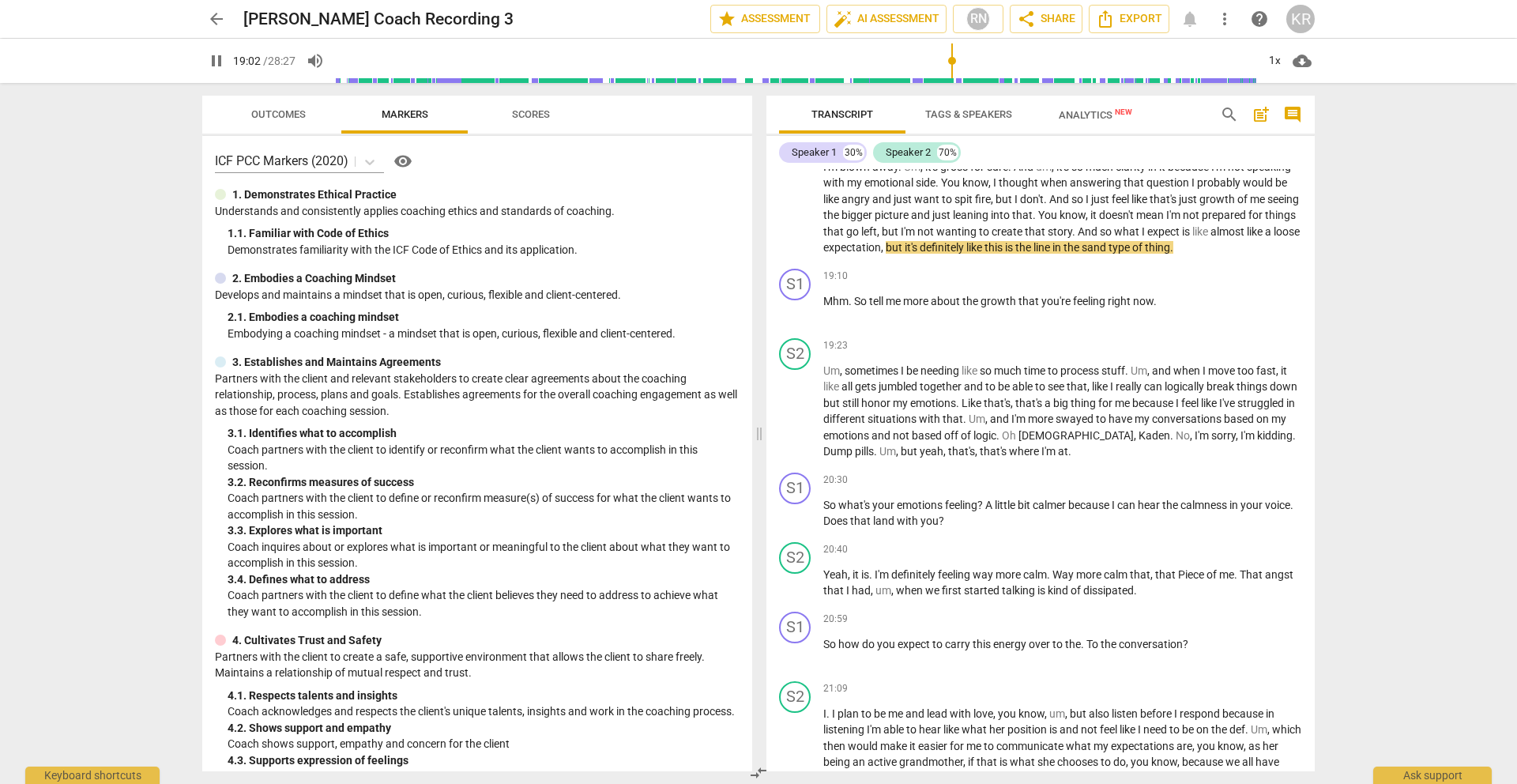
click at [951, 61] on input "range" at bounding box center [795, 61] width 920 height 50
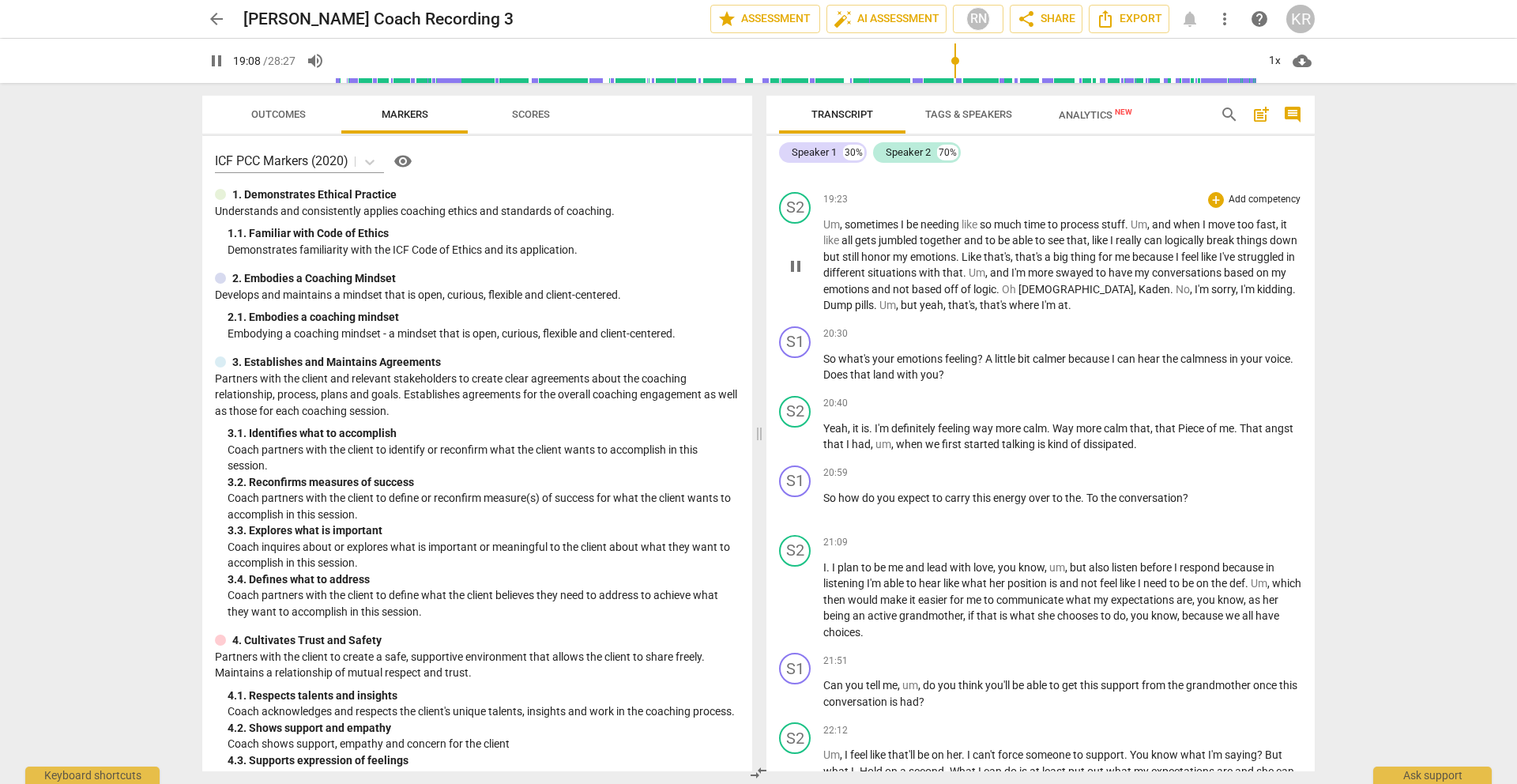
scroll to position [4451, 0]
drag, startPoint x: 970, startPoint y: 60, endPoint x: 999, endPoint y: 56, distance: 29.3
click at [999, 56] on input "range" at bounding box center [795, 61] width 920 height 50
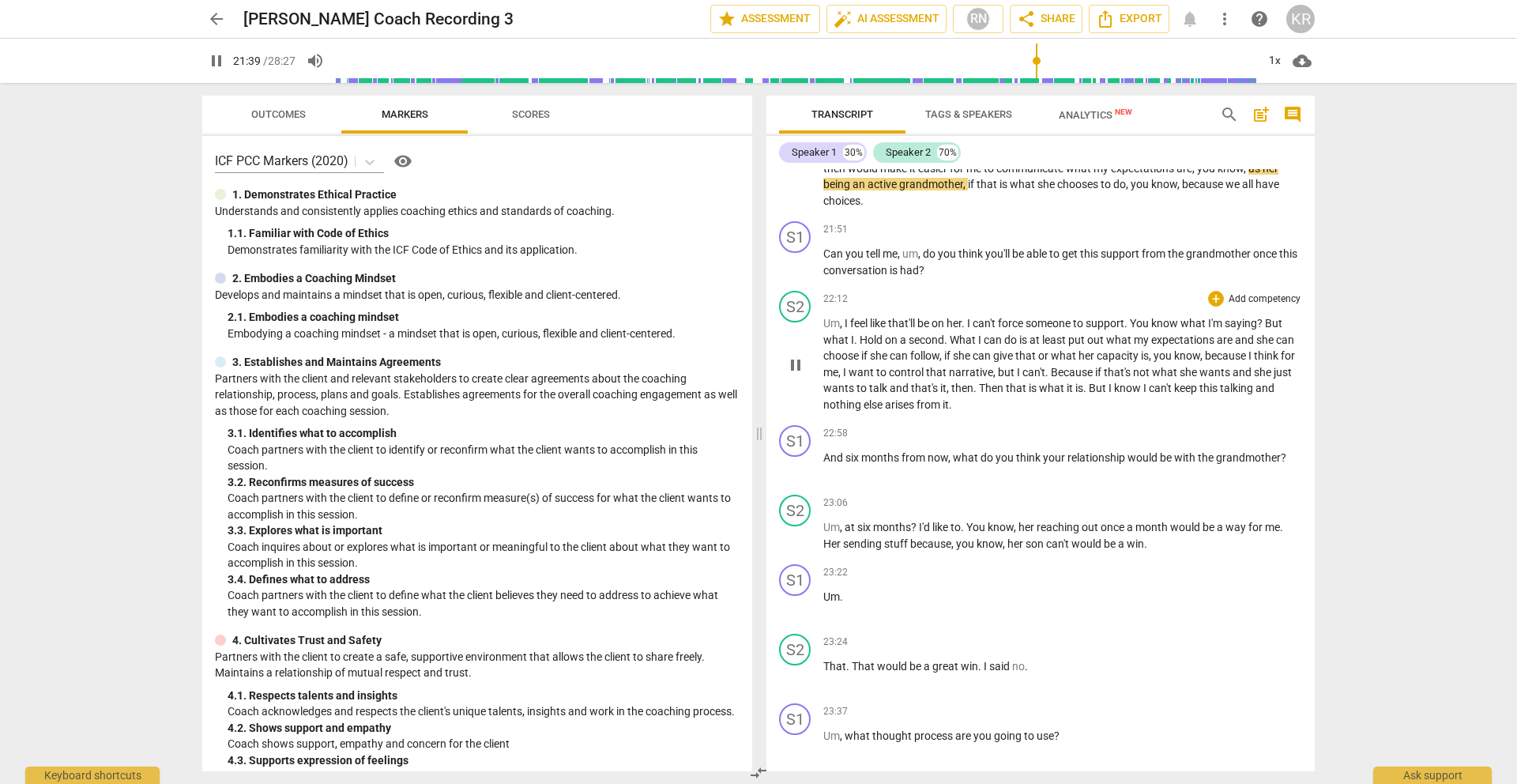
scroll to position [4880, 0]
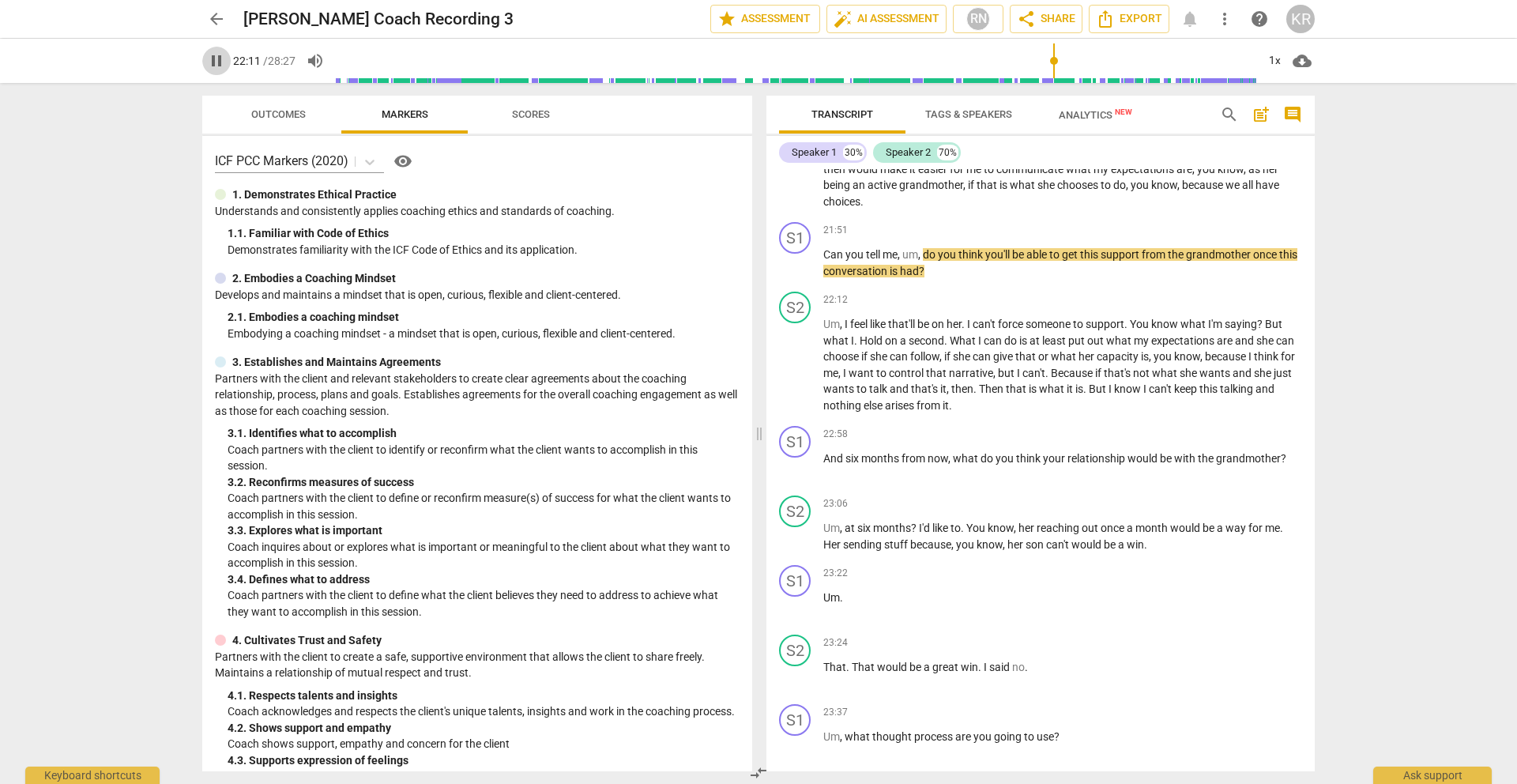
click at [219, 62] on span "pause" at bounding box center [217, 61] width 19 height 19
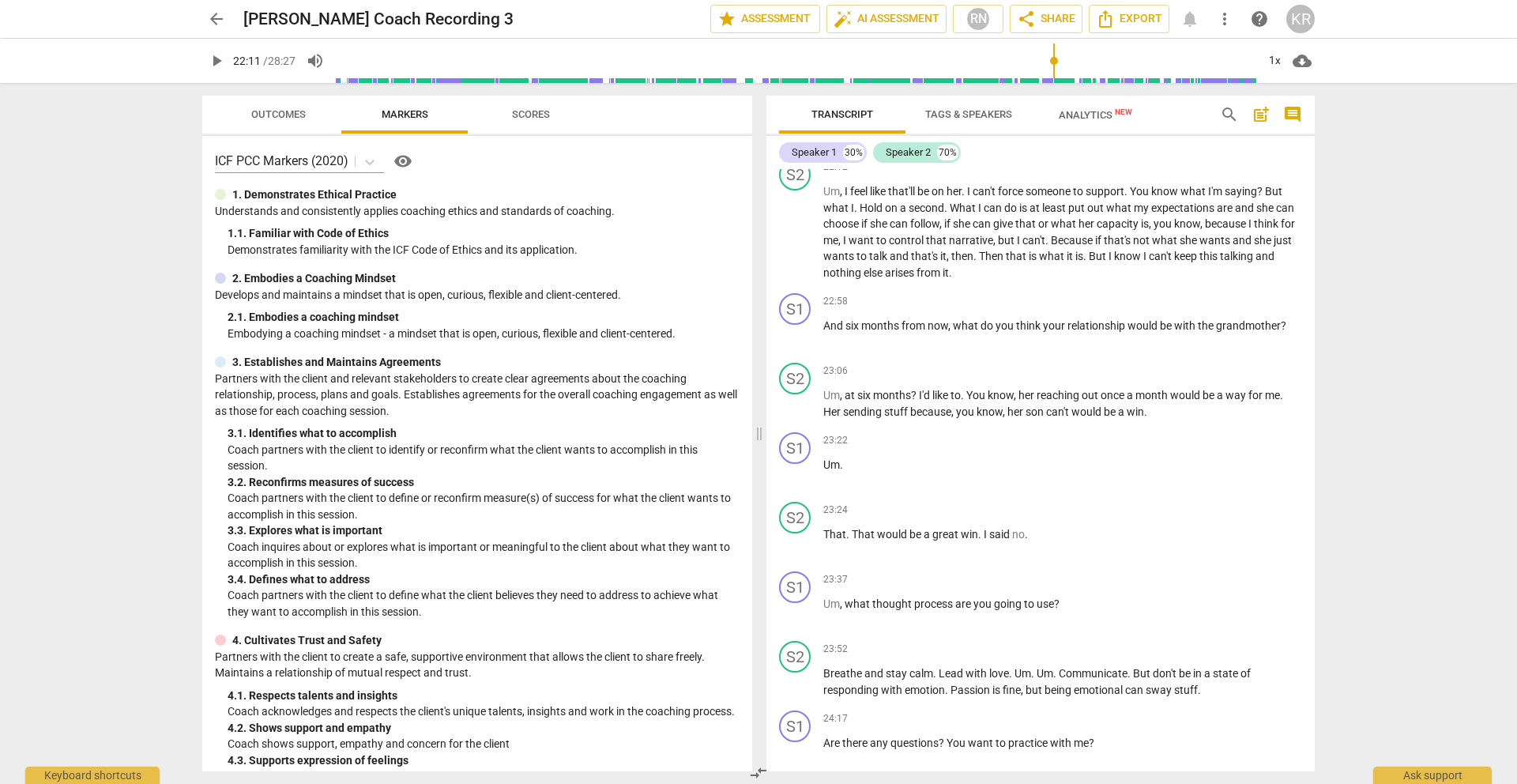
scroll to position [5021, 0]
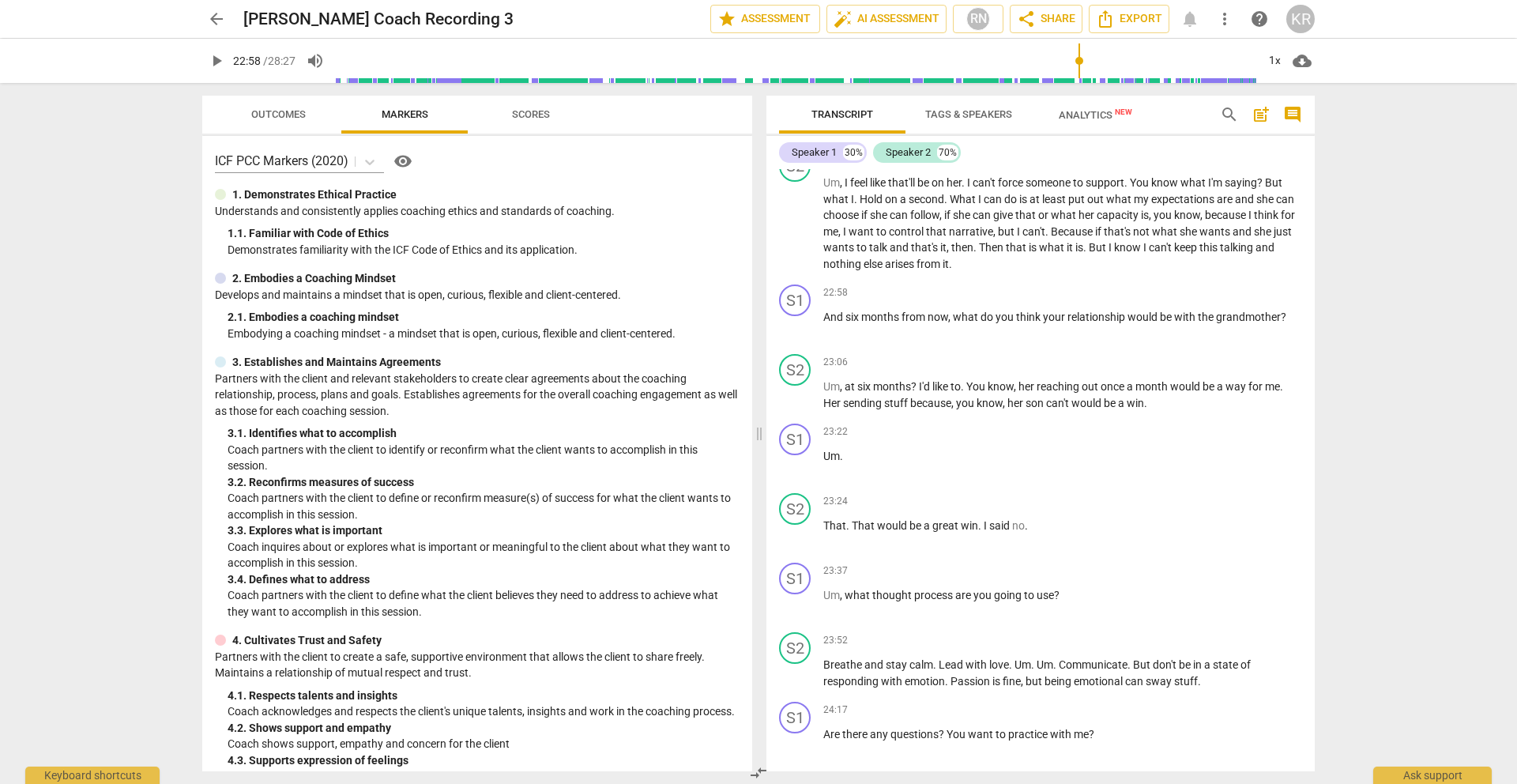
drag, startPoint x: 1056, startPoint y: 59, endPoint x: 1078, endPoint y: 59, distance: 22.0
click at [1078, 59] on input "range" at bounding box center [795, 61] width 920 height 50
click at [214, 55] on span "play_arrow" at bounding box center [217, 61] width 19 height 19
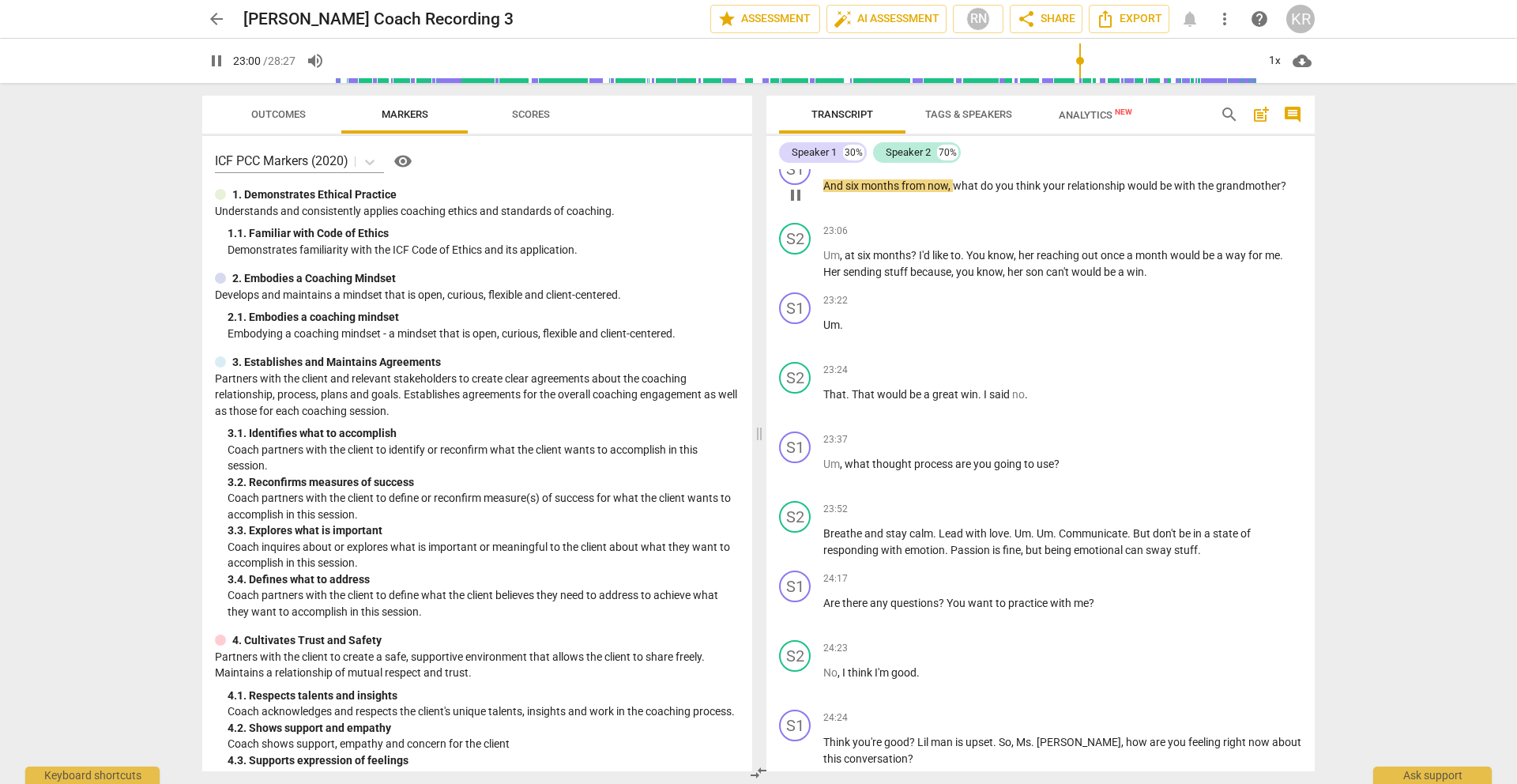
scroll to position [5169, 0]
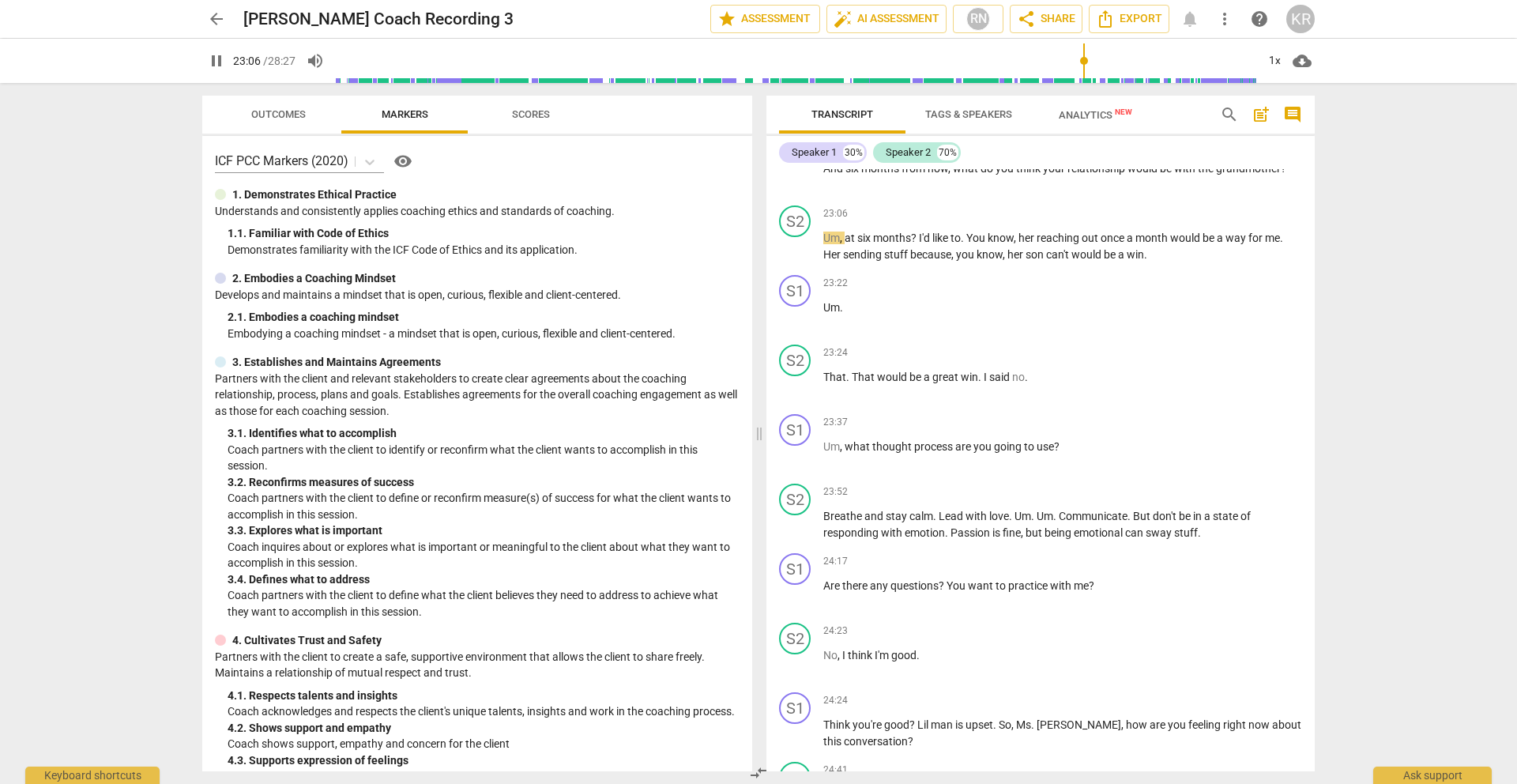
click at [212, 57] on span "pause" at bounding box center [217, 61] width 19 height 19
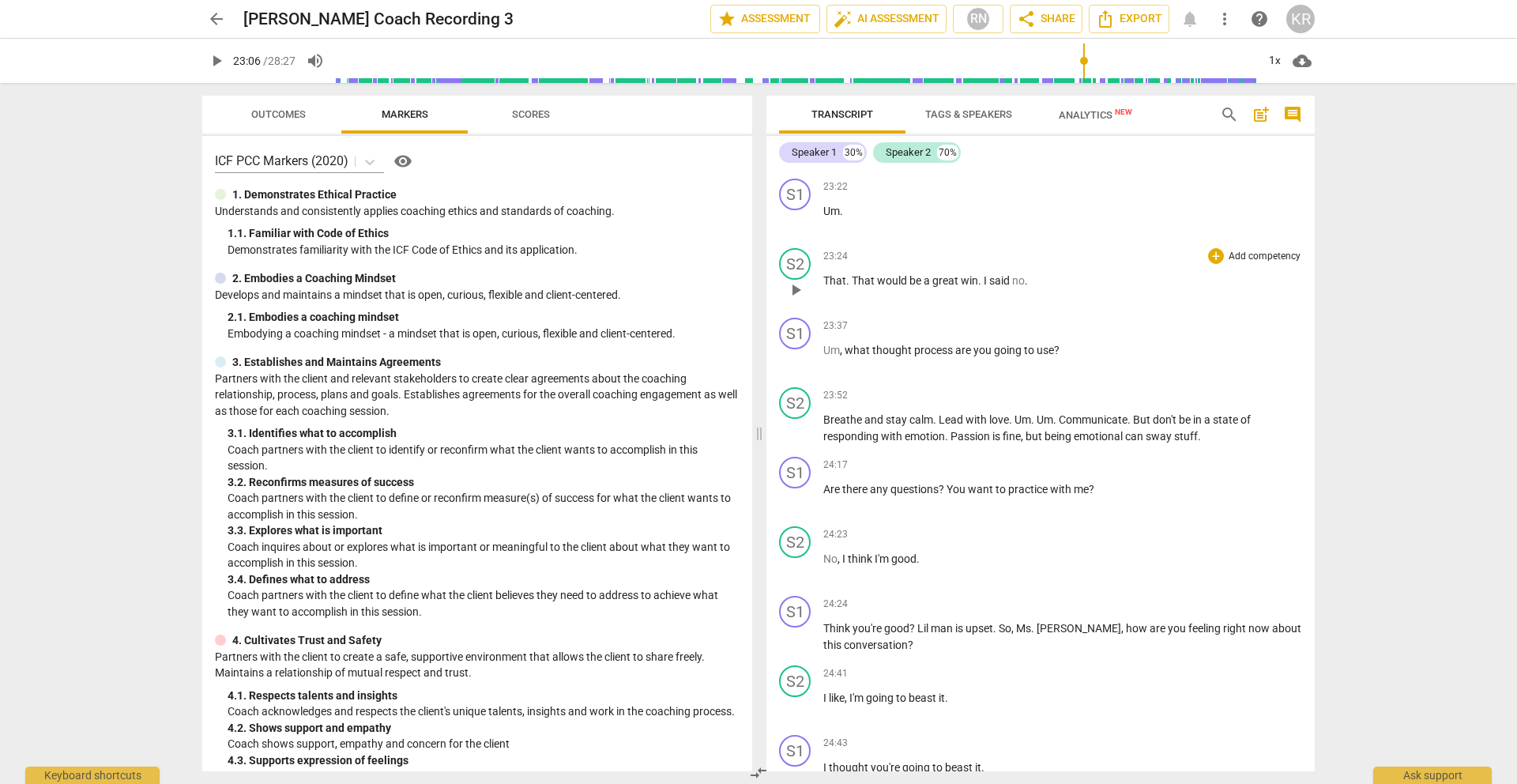
scroll to position [5266, 0]
click at [214, 59] on span "play_arrow" at bounding box center [217, 61] width 19 height 19
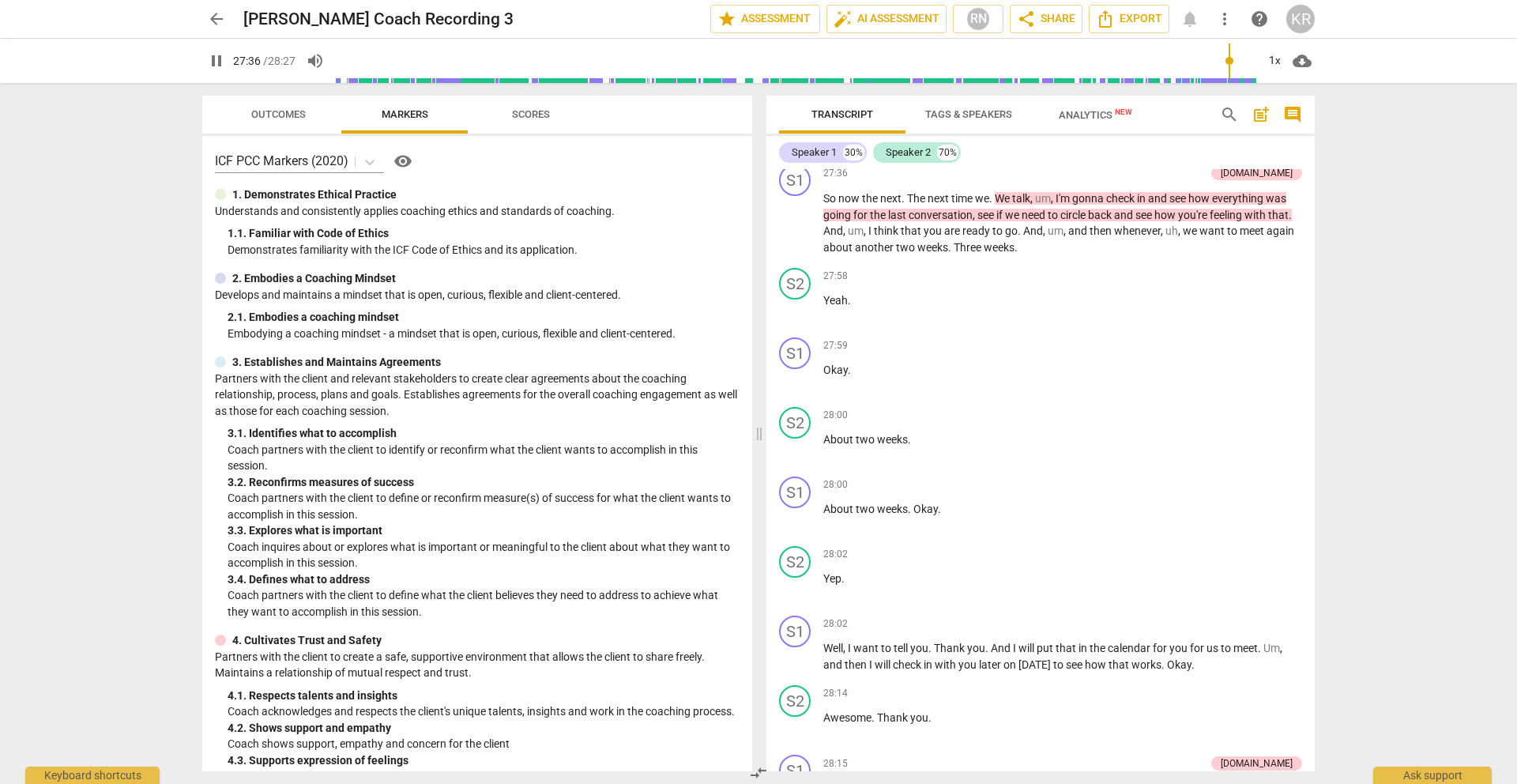
scroll to position [7054, 0]
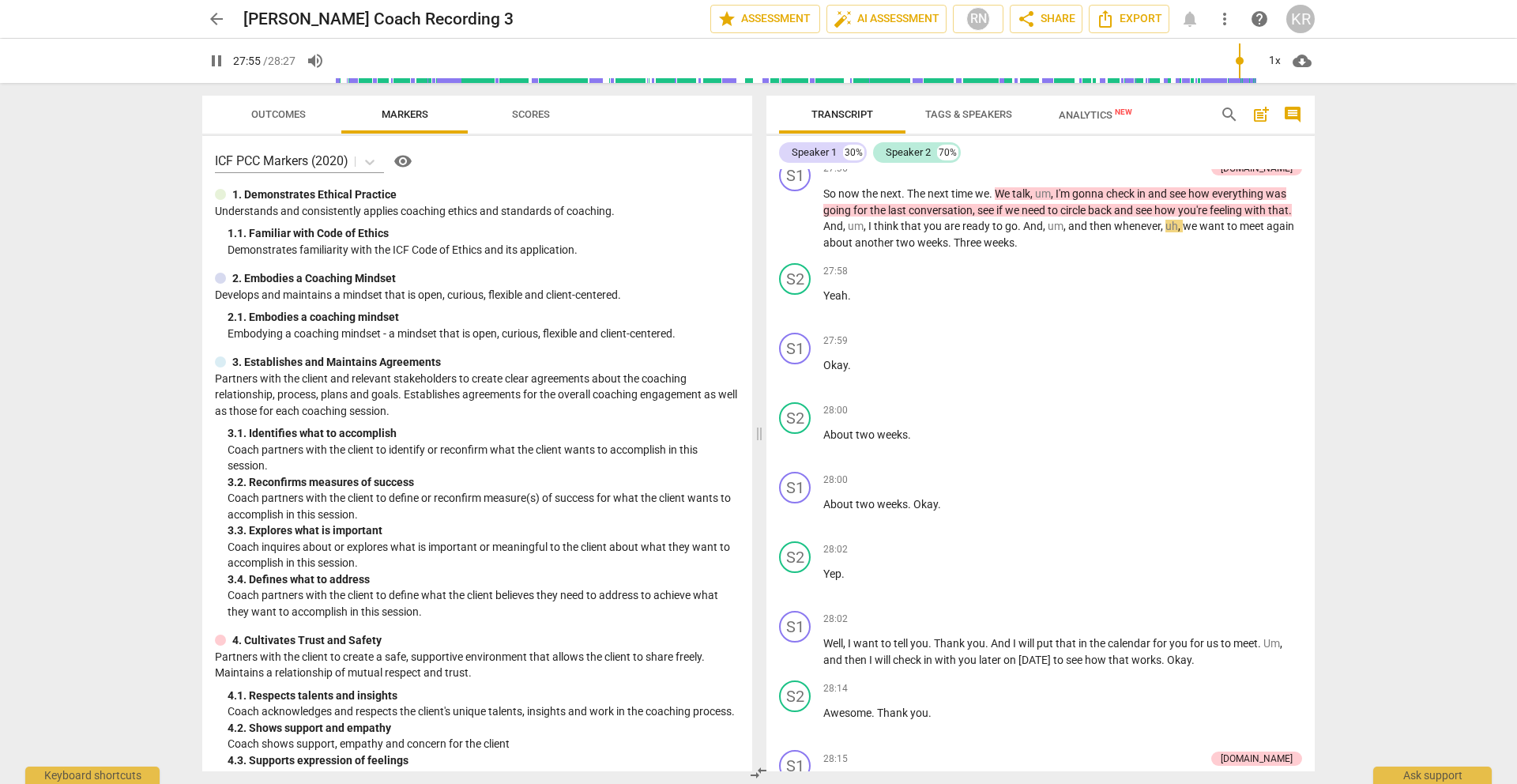
click at [209, 56] on span "pause" at bounding box center [217, 61] width 19 height 19
type input "1676"
